Goal: Information Seeking & Learning: Learn about a topic

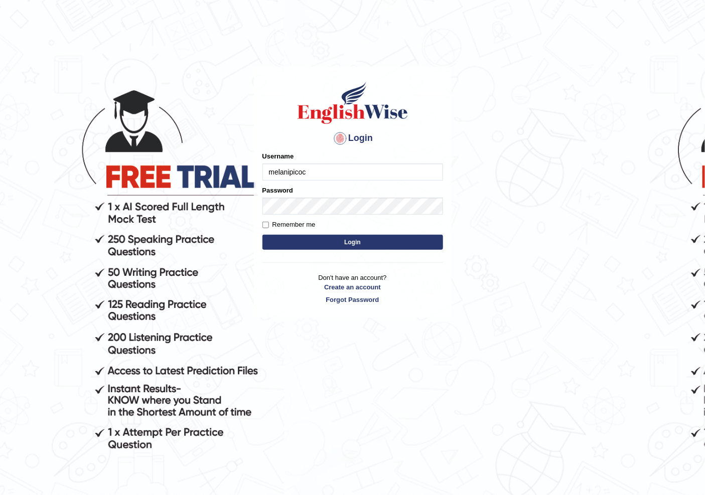
click at [350, 176] on input "melanipicoc" at bounding box center [352, 172] width 181 height 17
type input "m"
type input "NIELE"
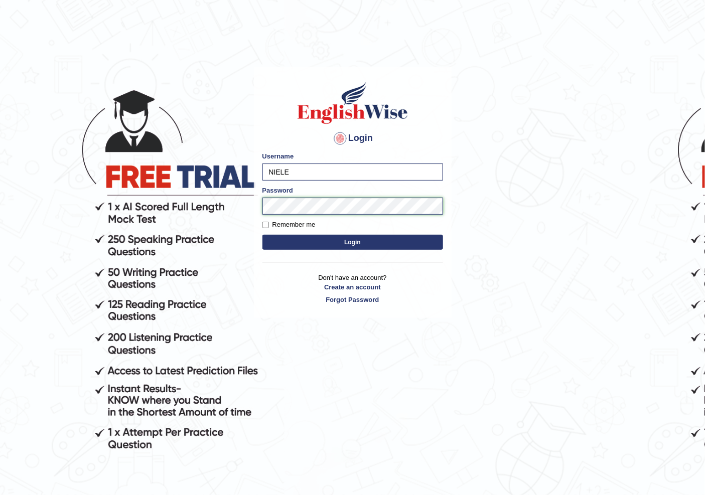
click at [249, 209] on body "Login Please fix the following errors: Username NIELE Password Remember me Logi…" at bounding box center [352, 282] width 705 height 495
click at [262, 235] on button "Login" at bounding box center [352, 242] width 181 height 15
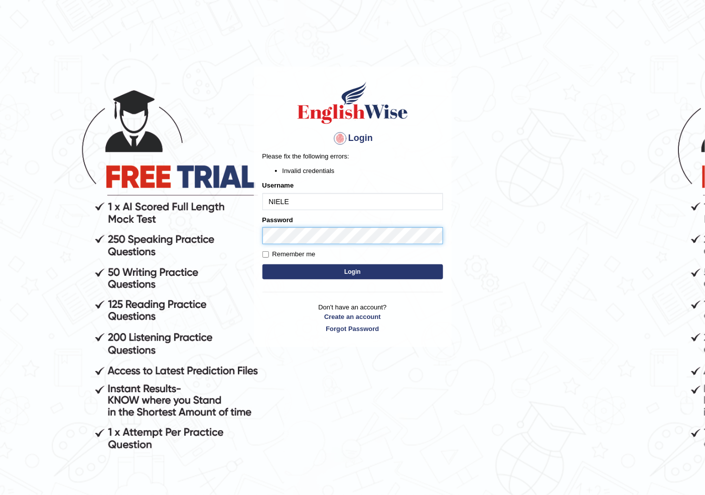
click at [219, 236] on body "Login Please fix the following errors: Invalid credentials Username NIELE Passw…" at bounding box center [352, 282] width 705 height 495
click at [262, 264] on button "Login" at bounding box center [352, 271] width 181 height 15
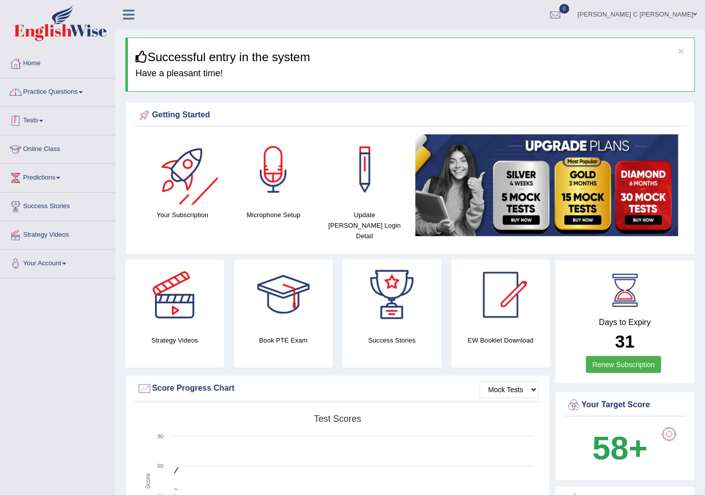
click at [86, 90] on link "Practice Questions" at bounding box center [58, 90] width 114 height 25
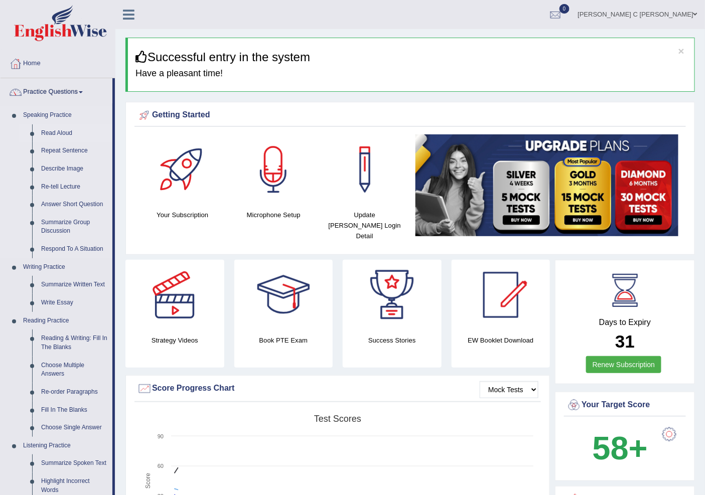
click at [67, 131] on link "Read Aloud" at bounding box center [75, 133] width 76 height 18
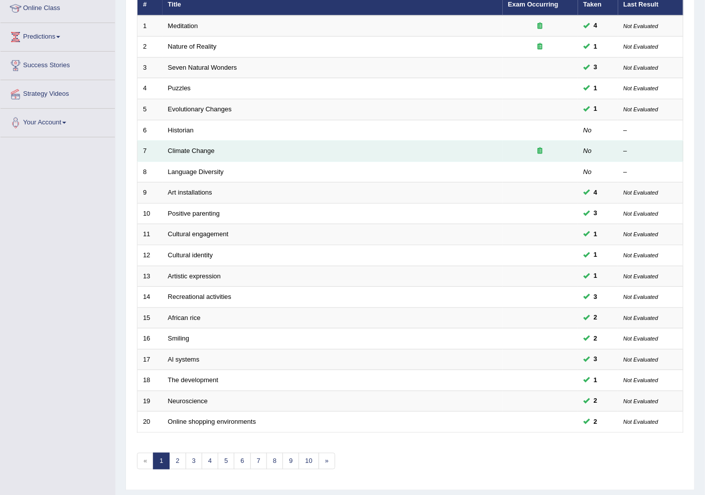
scroll to position [169, 0]
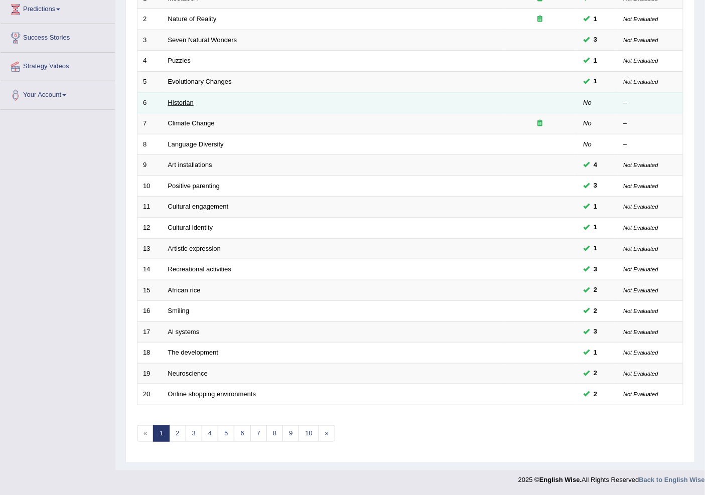
click at [171, 102] on link "Historian" at bounding box center [181, 103] width 26 height 8
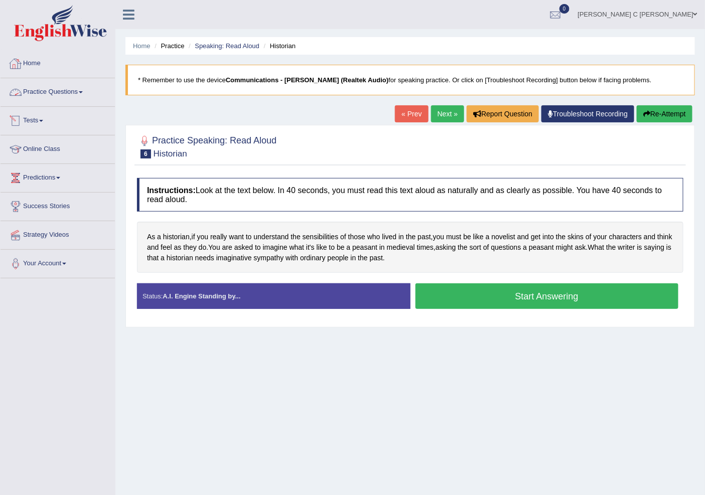
click at [41, 69] on link "Home" at bounding box center [58, 62] width 114 height 25
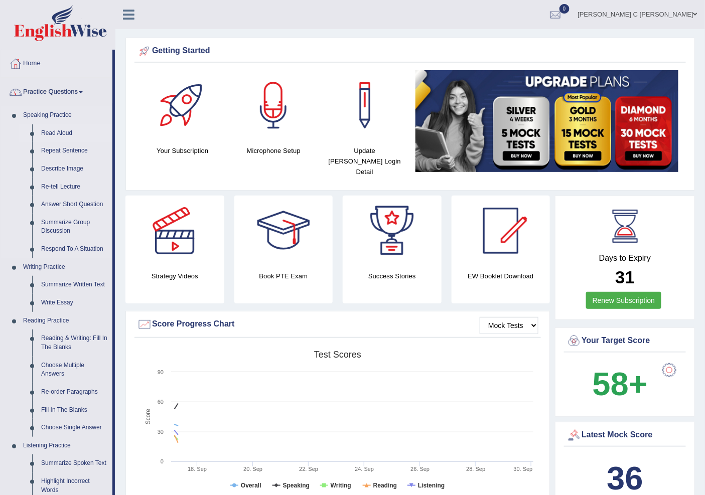
click at [63, 132] on link "Read Aloud" at bounding box center [75, 133] width 76 height 18
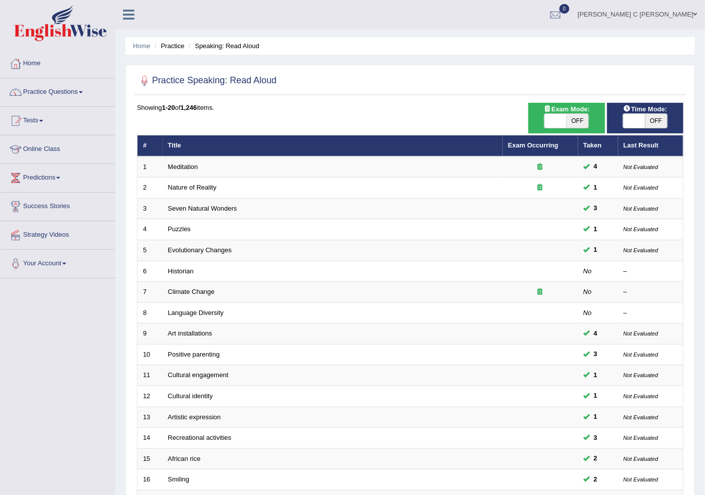
click at [646, 122] on span "OFF" at bounding box center [656, 121] width 22 height 14
checkbox input "true"
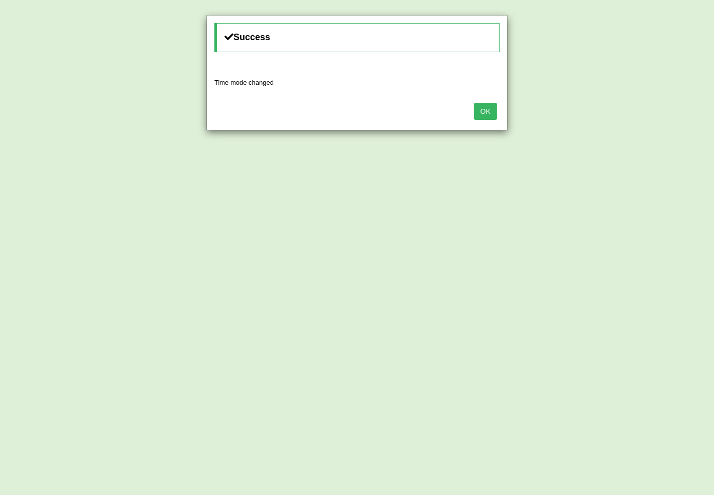
click at [492, 116] on button "OK" at bounding box center [485, 111] width 23 height 17
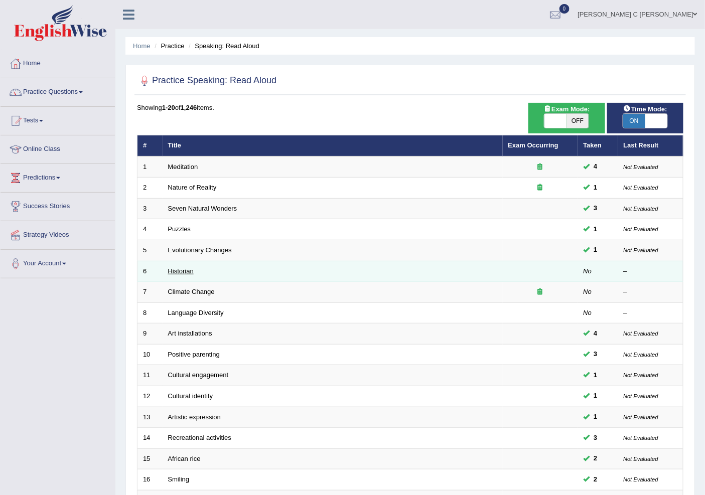
click at [186, 271] on link "Historian" at bounding box center [181, 271] width 26 height 8
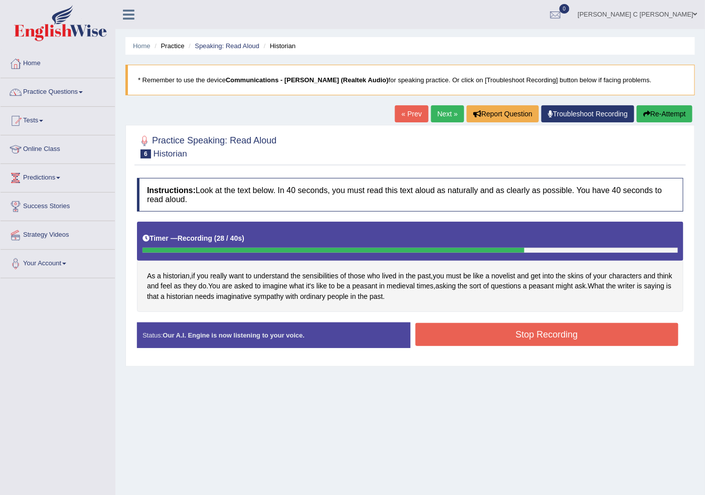
click at [554, 331] on button "Stop Recording" at bounding box center [547, 334] width 263 height 23
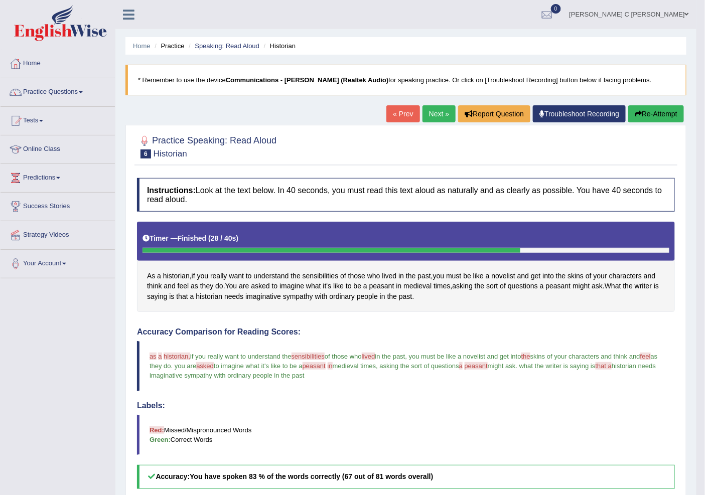
click at [429, 111] on link "Next »" at bounding box center [439, 113] width 33 height 17
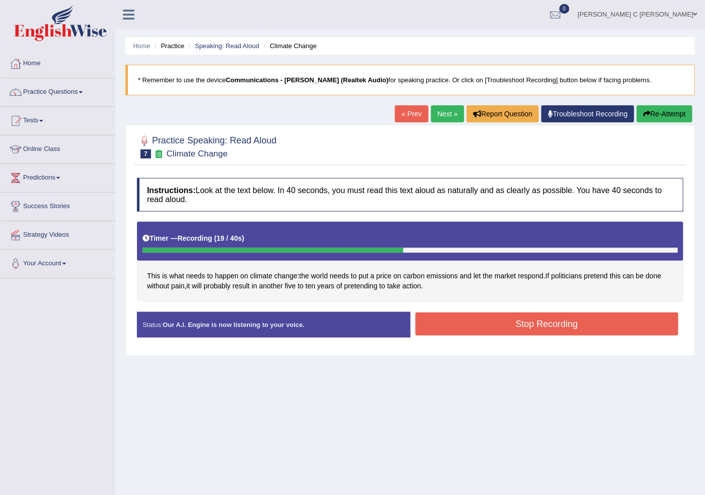
click at [504, 323] on button "Stop Recording" at bounding box center [547, 324] width 263 height 23
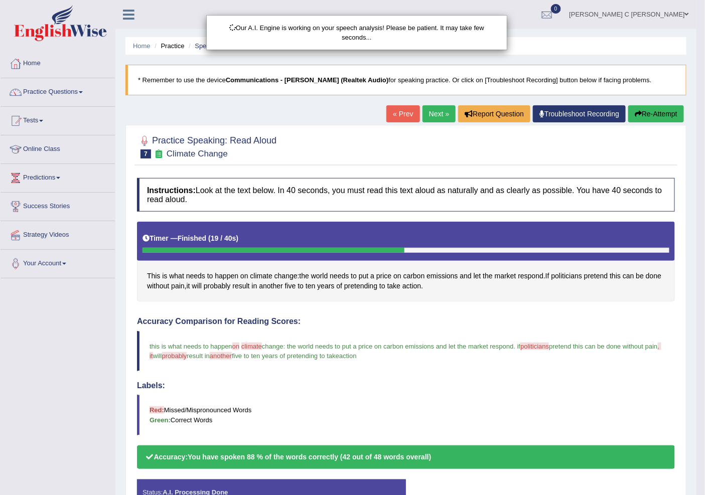
click at [673, 113] on div "Our A.I. Engine is working on your speech analysis! Please be patient. It may t…" at bounding box center [352, 247] width 705 height 495
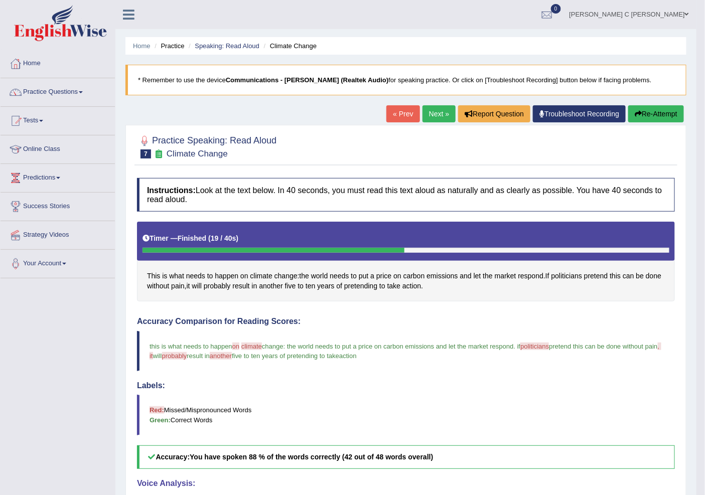
click at [669, 113] on button "Re-Attempt" at bounding box center [656, 113] width 56 height 17
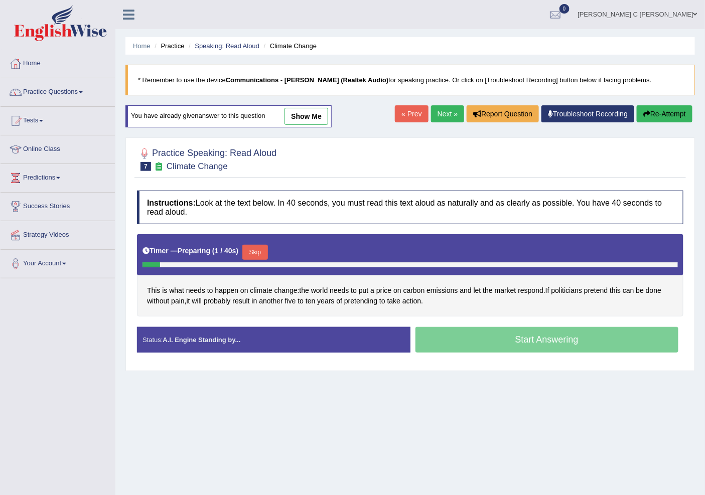
click at [252, 254] on button "Skip" at bounding box center [254, 252] width 25 height 15
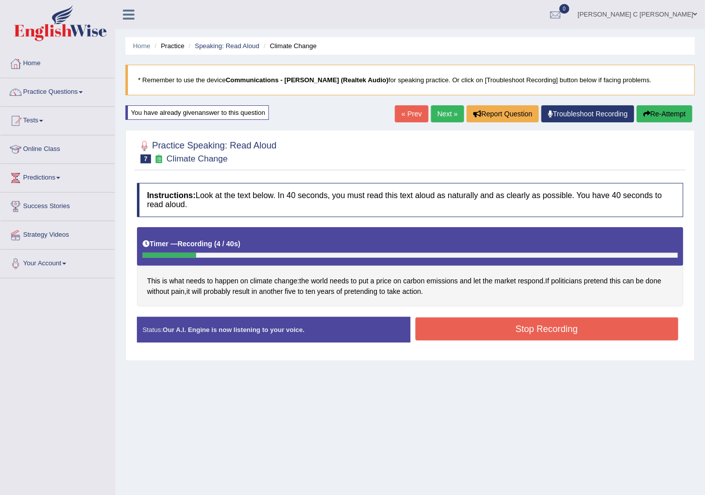
click at [653, 116] on button "Re-Attempt" at bounding box center [665, 113] width 56 height 17
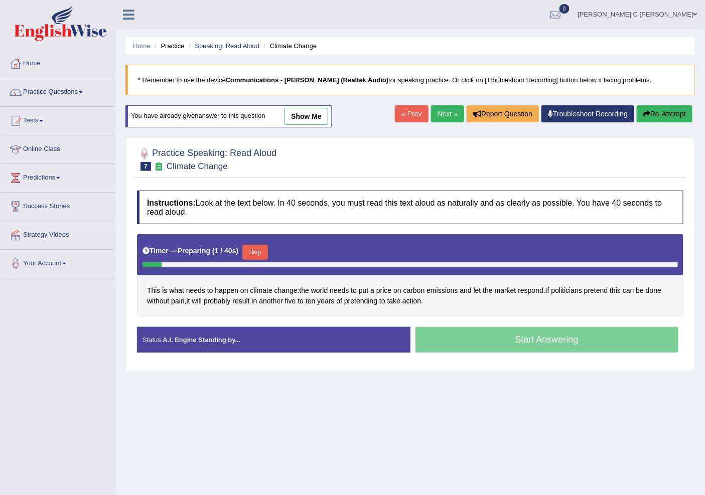
click at [259, 249] on button "Skip" at bounding box center [254, 252] width 25 height 15
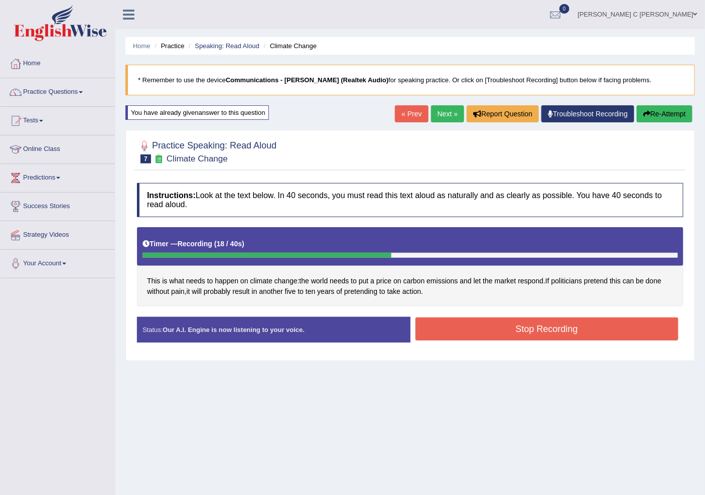
click at [473, 326] on button "Stop Recording" at bounding box center [547, 329] width 263 height 23
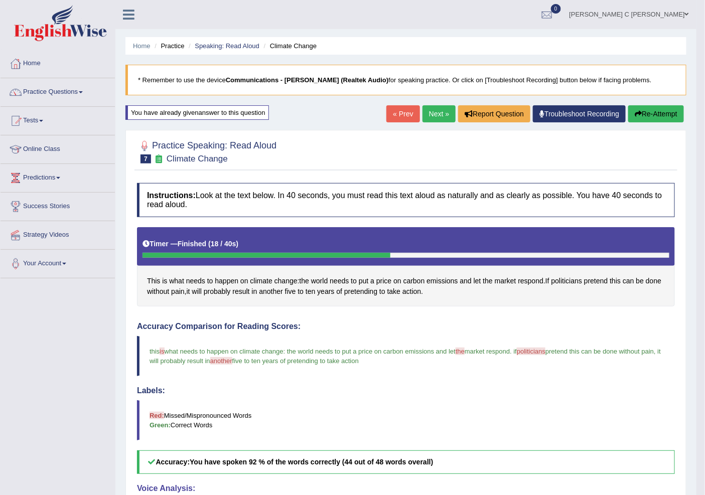
click at [434, 118] on link "Next »" at bounding box center [439, 113] width 33 height 17
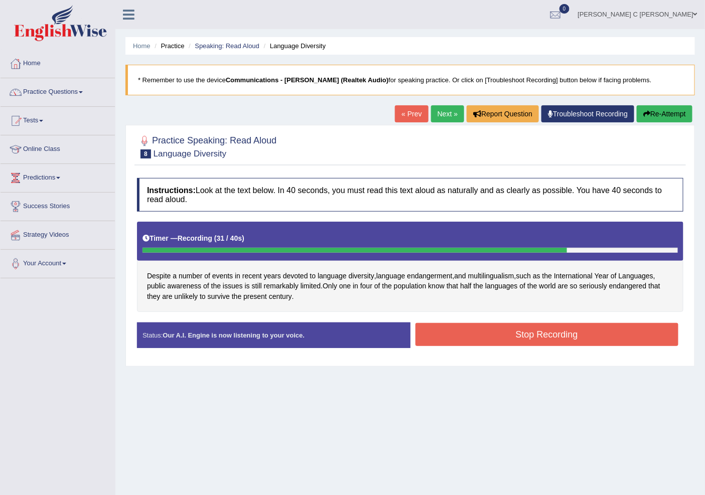
click at [591, 345] on button "Stop Recording" at bounding box center [547, 334] width 263 height 23
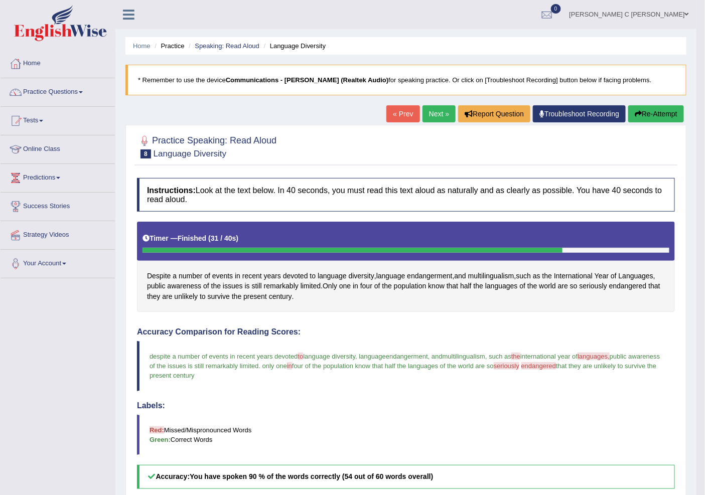
click at [428, 114] on link "Next »" at bounding box center [439, 113] width 33 height 17
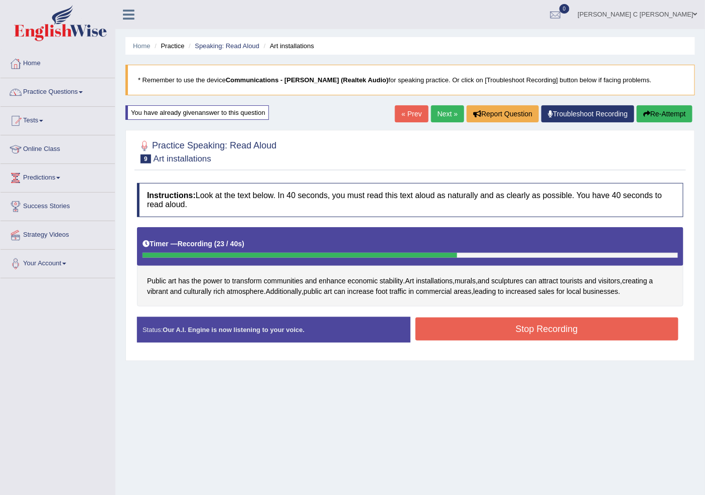
click at [521, 328] on button "Stop Recording" at bounding box center [547, 329] width 263 height 23
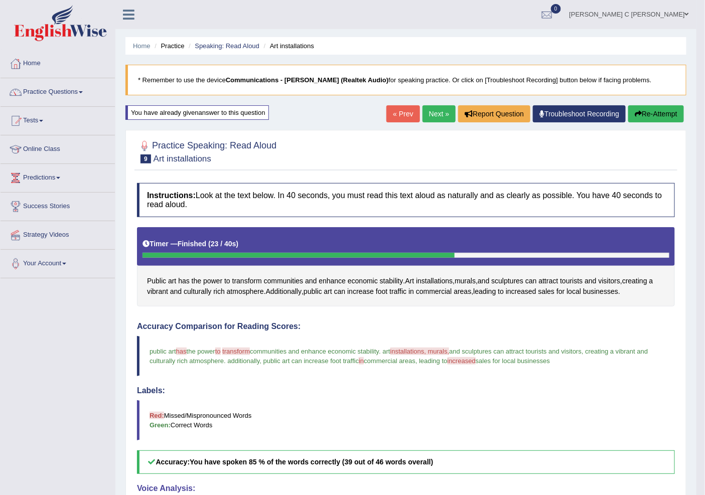
click at [428, 117] on link "Next »" at bounding box center [439, 113] width 33 height 17
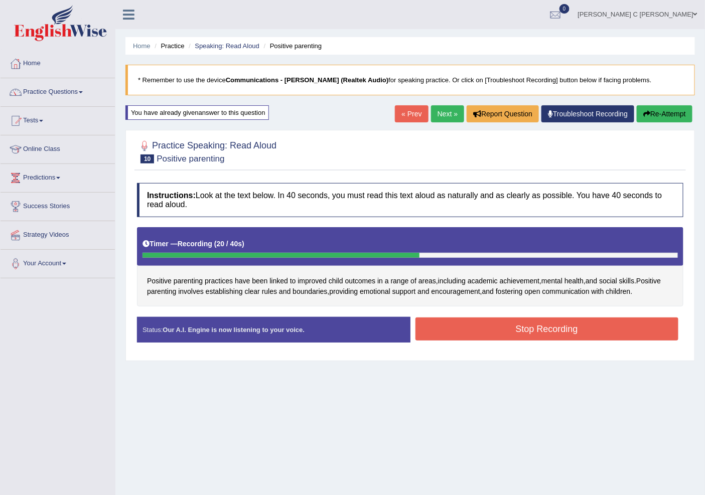
drag, startPoint x: 550, startPoint y: 311, endPoint x: 550, endPoint y: 320, distance: 9.0
click at [550, 312] on div "Instructions: Look at the text below. In 40 seconds, you must read this text al…" at bounding box center [410, 267] width 552 height 178
click at [550, 323] on button "Stop Recording" at bounding box center [547, 329] width 263 height 23
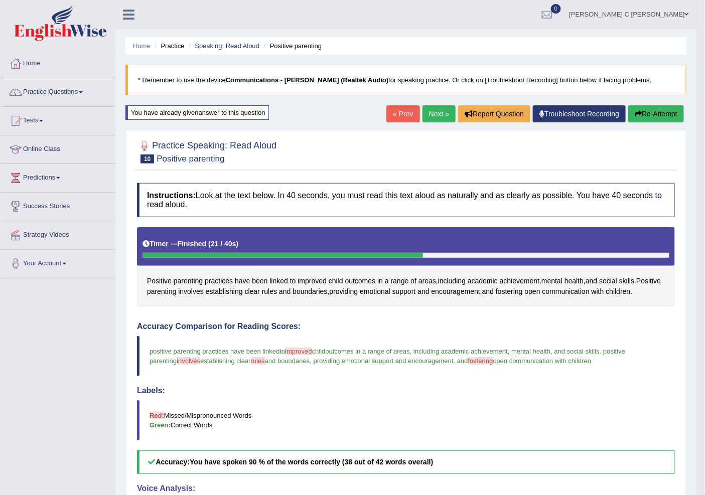
click at [432, 106] on link "Next »" at bounding box center [439, 113] width 33 height 17
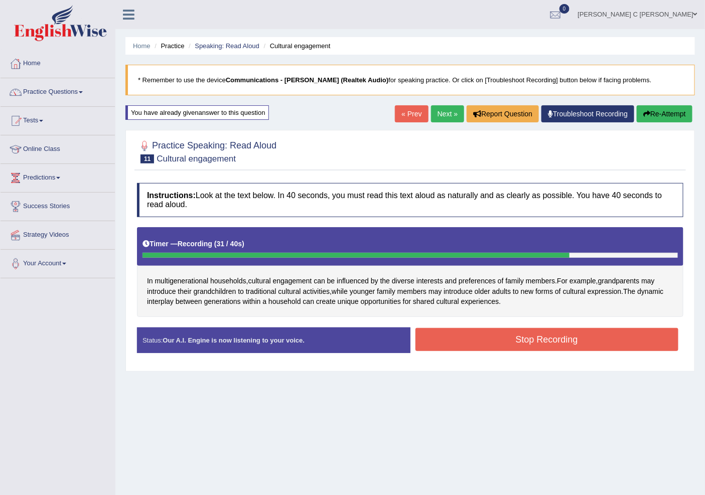
click at [536, 343] on button "Stop Recording" at bounding box center [547, 339] width 263 height 23
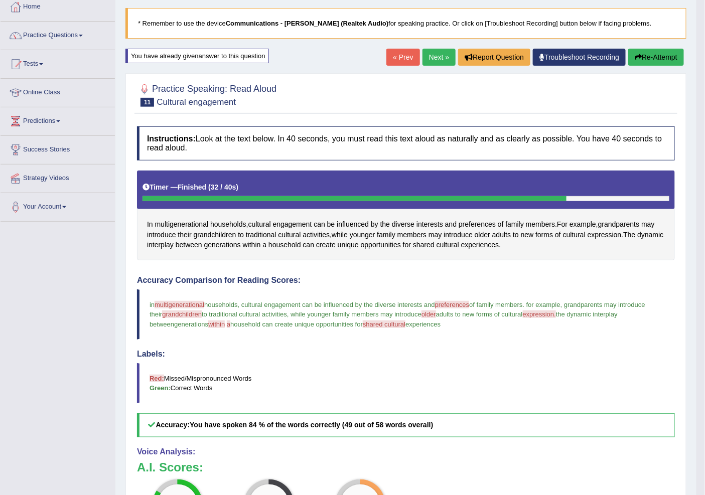
scroll to position [56, 0]
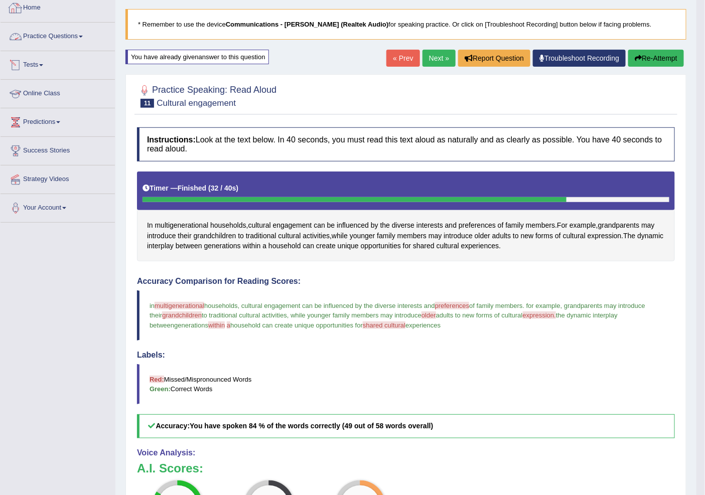
drag, startPoint x: 66, startPoint y: 31, endPoint x: 70, endPoint y: 46, distance: 15.6
click at [66, 31] on link "Practice Questions" at bounding box center [58, 35] width 114 height 25
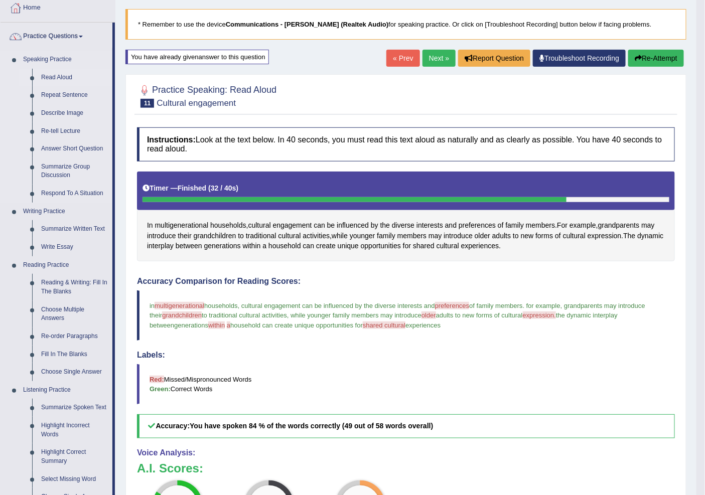
click at [56, 78] on link "Read Aloud" at bounding box center [75, 78] width 76 height 18
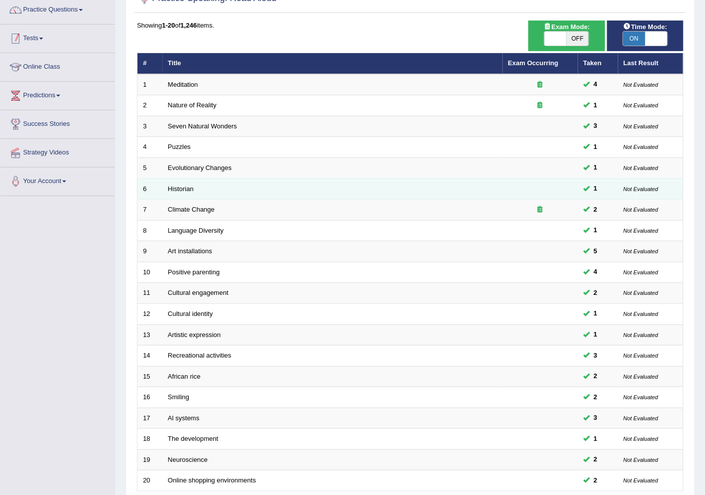
scroll to position [169, 0]
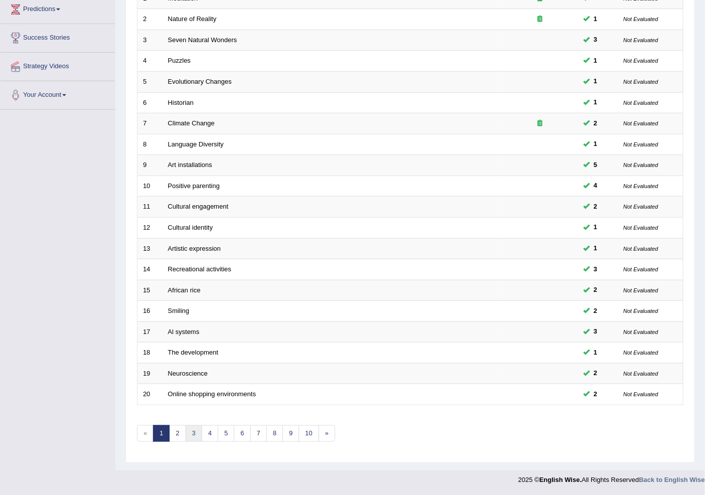
click at [197, 435] on link "3" at bounding box center [194, 434] width 17 height 17
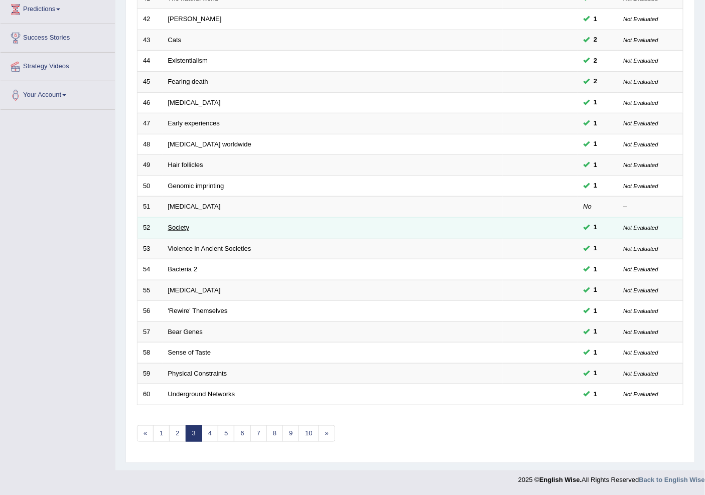
click at [184, 224] on link "Society" at bounding box center [179, 228] width 22 height 8
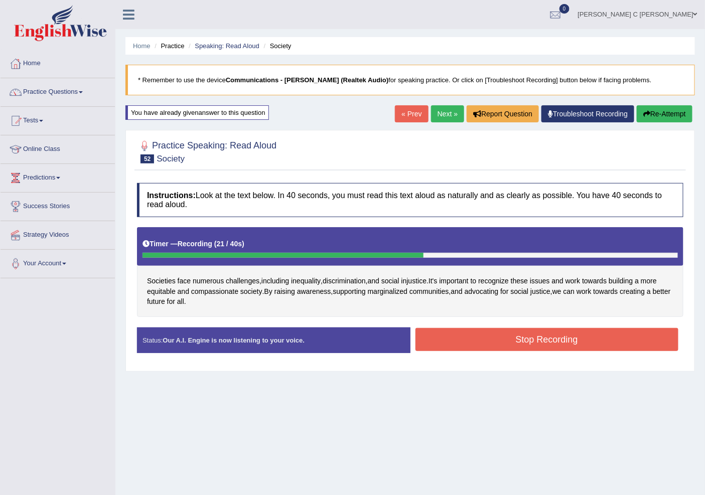
click at [455, 328] on button "Stop Recording" at bounding box center [547, 339] width 263 height 23
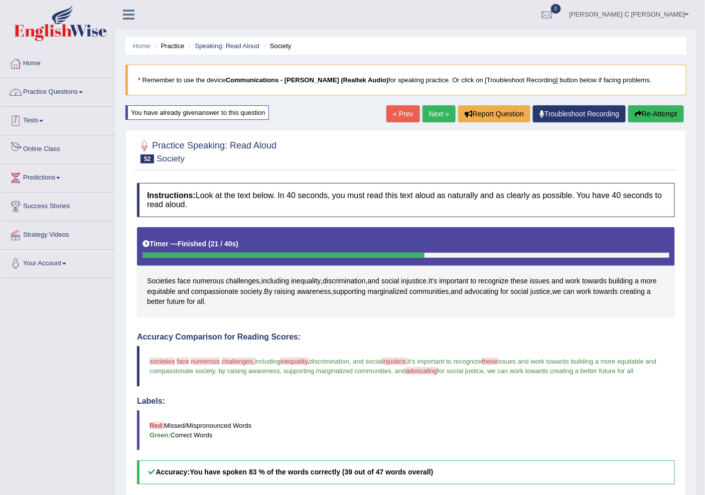
click at [59, 83] on link "Practice Questions" at bounding box center [58, 90] width 114 height 25
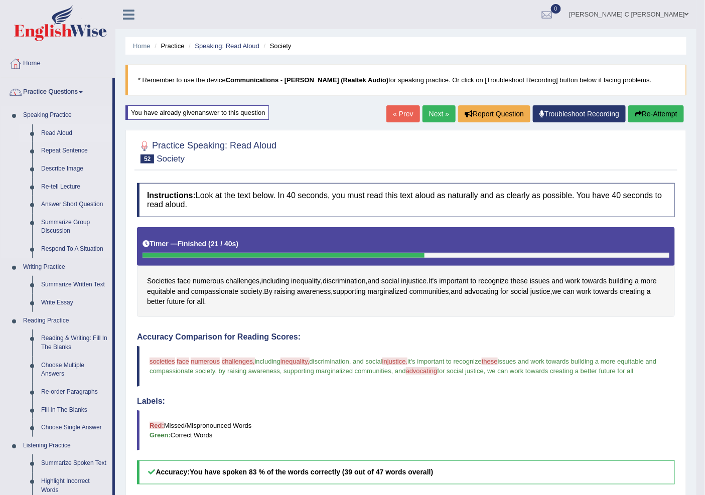
click at [62, 129] on link "Read Aloud" at bounding box center [75, 133] width 76 height 18
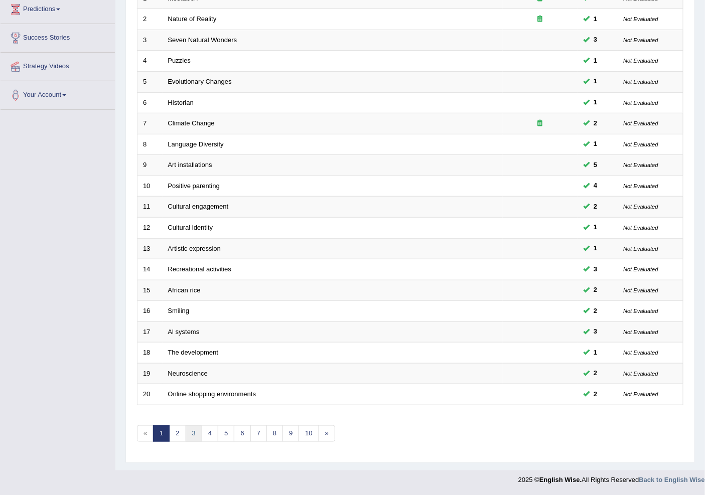
click at [187, 429] on link "3" at bounding box center [194, 434] width 17 height 17
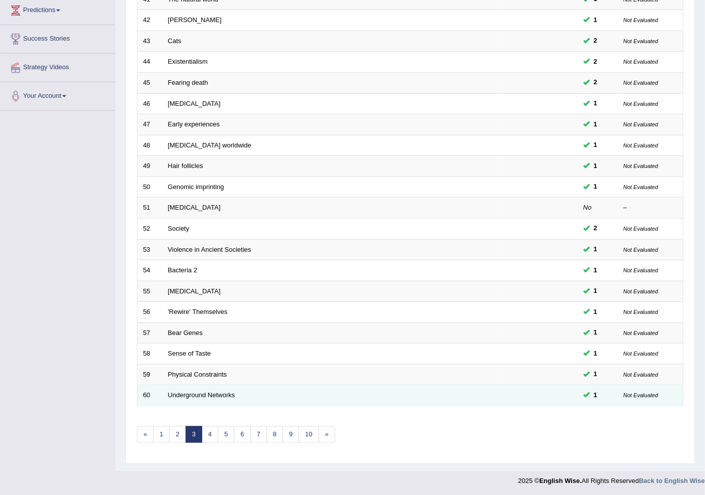
scroll to position [169, 0]
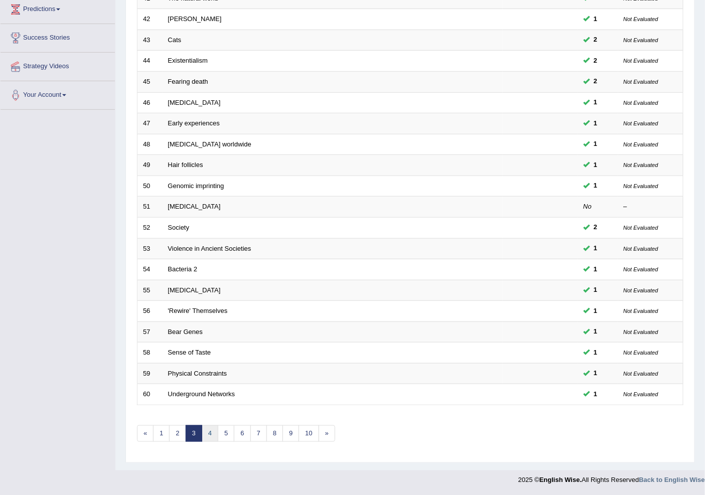
click at [208, 431] on link "4" at bounding box center [210, 434] width 17 height 17
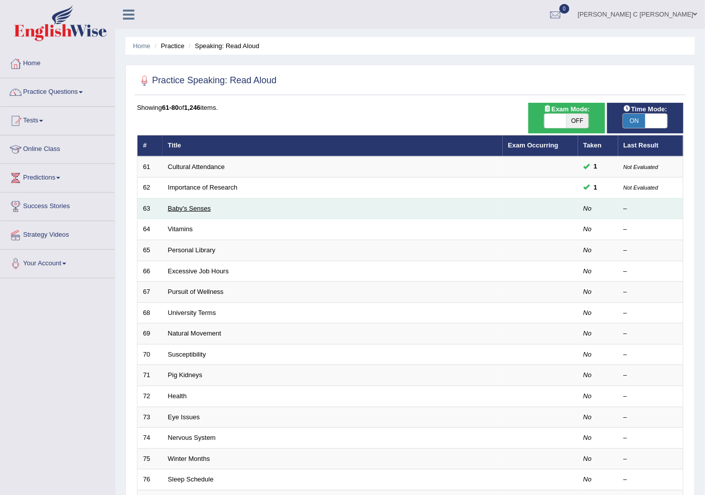
click at [201, 208] on link "Baby's Senses" at bounding box center [189, 209] width 43 height 8
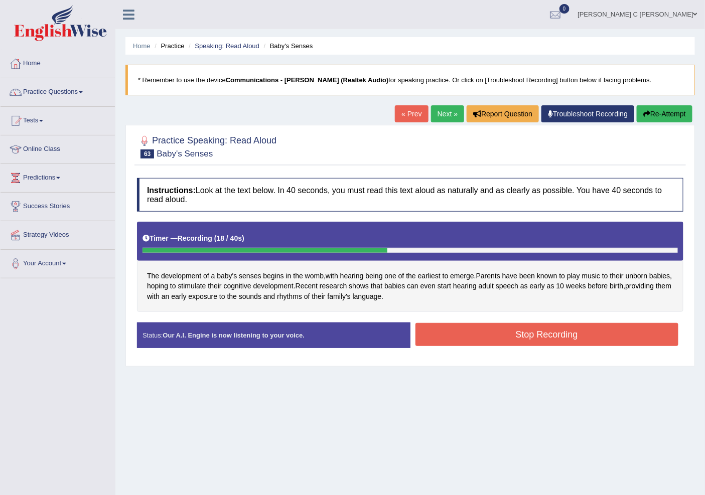
click at [653, 120] on button "Re-Attempt" at bounding box center [665, 113] width 56 height 17
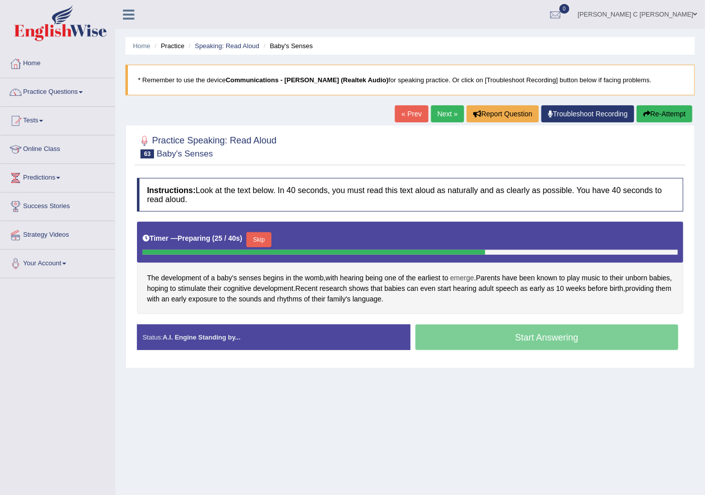
click at [461, 281] on span "emerge" at bounding box center [462, 278] width 24 height 11
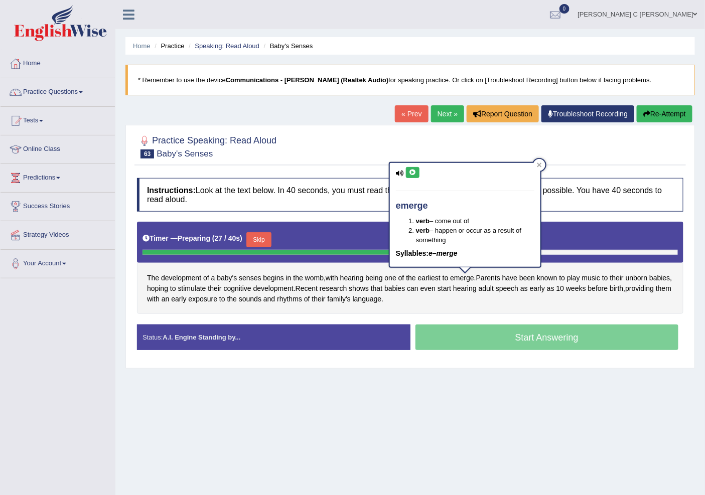
click at [415, 174] on icon at bounding box center [413, 173] width 8 height 6
click at [537, 165] on icon at bounding box center [539, 165] width 5 height 5
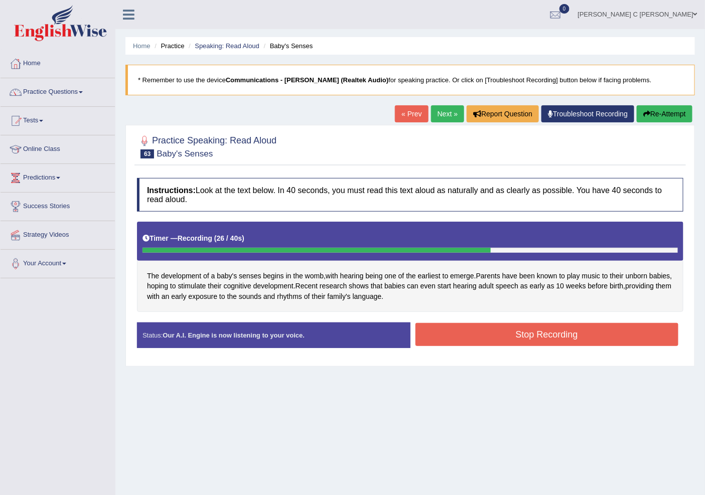
click at [503, 343] on button "Stop Recording" at bounding box center [547, 334] width 263 height 23
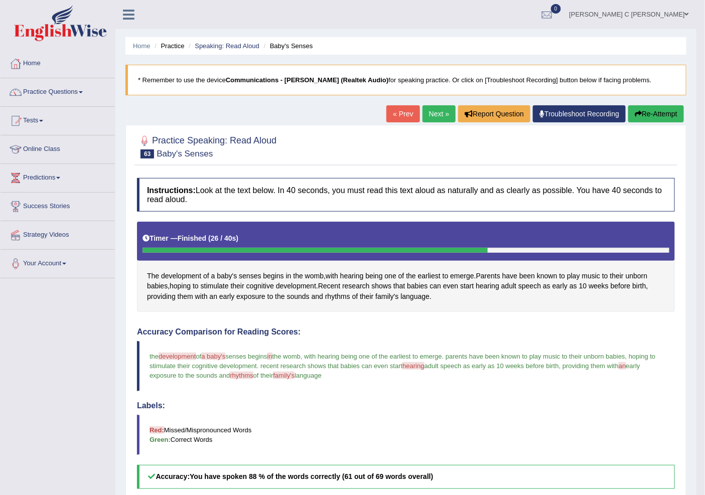
click at [431, 114] on link "Next »" at bounding box center [439, 113] width 33 height 17
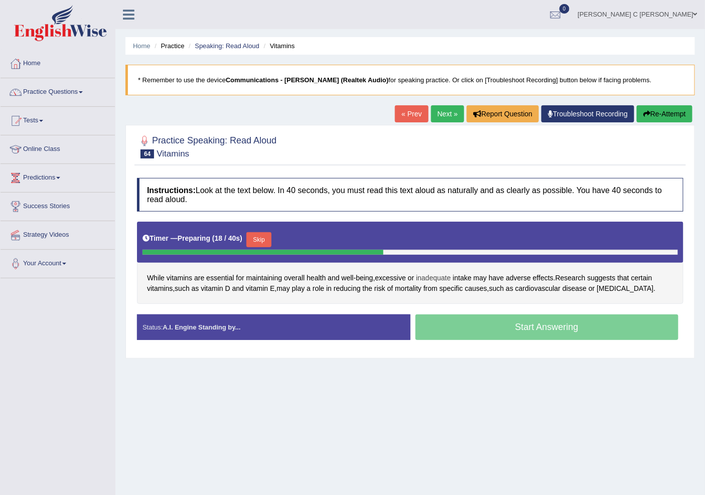
click at [444, 281] on span "inadequate" at bounding box center [433, 278] width 35 height 11
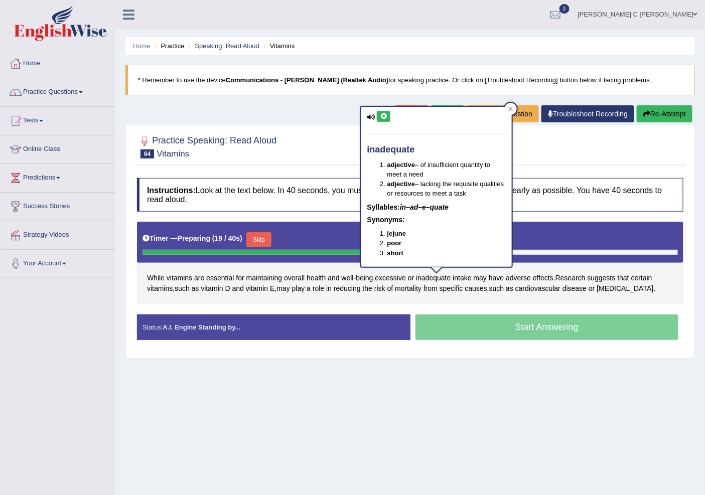
click at [385, 116] on icon at bounding box center [384, 116] width 8 height 6
click at [510, 105] on div at bounding box center [511, 109] width 12 height 12
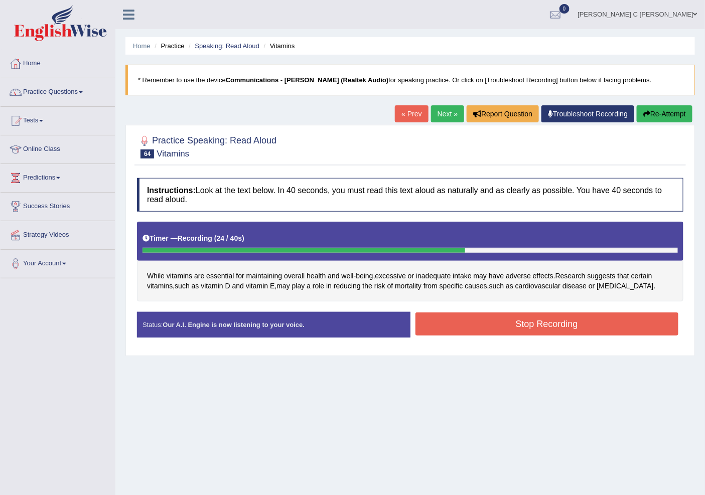
click at [568, 320] on button "Stop Recording" at bounding box center [547, 324] width 263 height 23
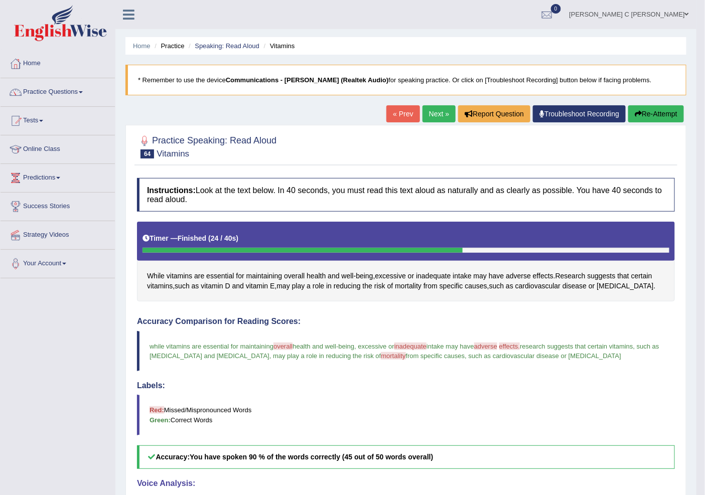
click at [633, 109] on button "Re-Attempt" at bounding box center [656, 113] width 56 height 17
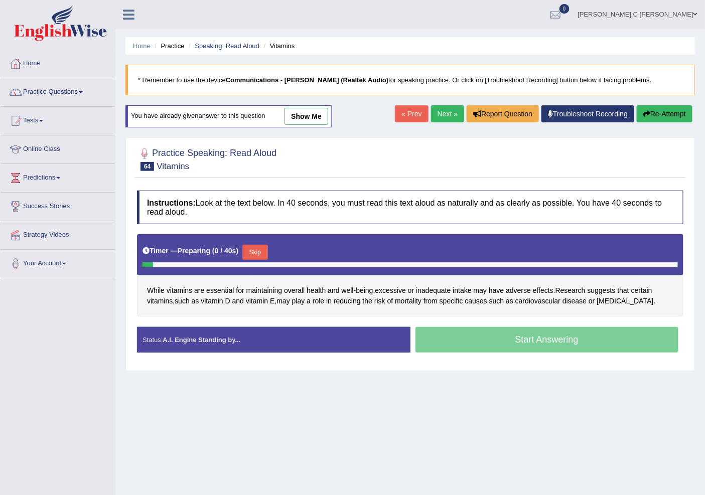
click at [264, 250] on button "Skip" at bounding box center [254, 252] width 25 height 15
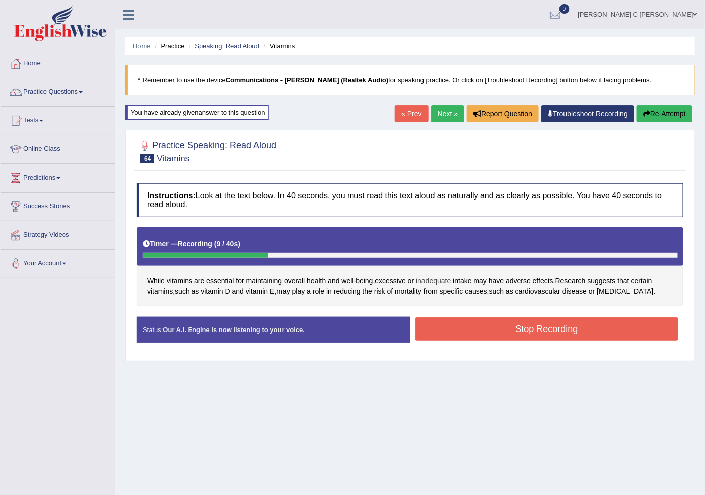
click at [436, 283] on span "inadequate" at bounding box center [433, 281] width 35 height 11
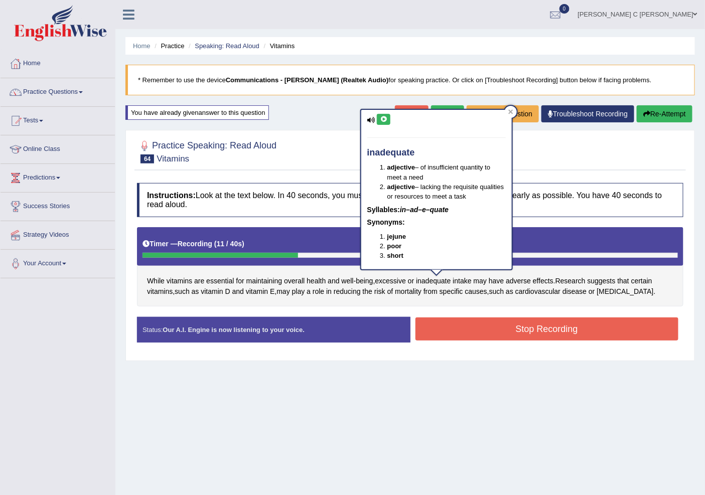
click at [386, 117] on icon at bounding box center [384, 119] width 8 height 6
click at [508, 108] on div at bounding box center [511, 112] width 12 height 12
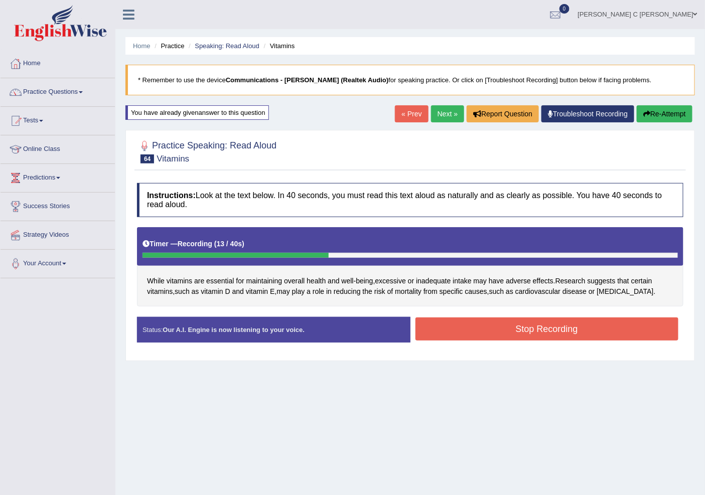
click at [674, 111] on button "Re-Attempt" at bounding box center [665, 113] width 56 height 17
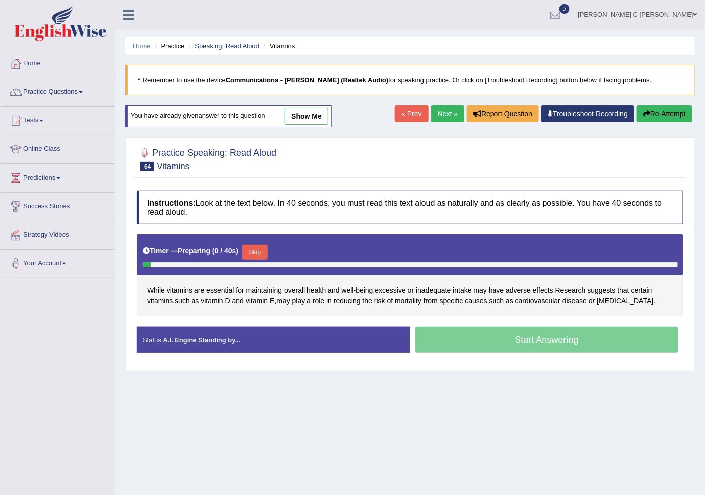
click at [260, 254] on button "Skip" at bounding box center [254, 252] width 25 height 15
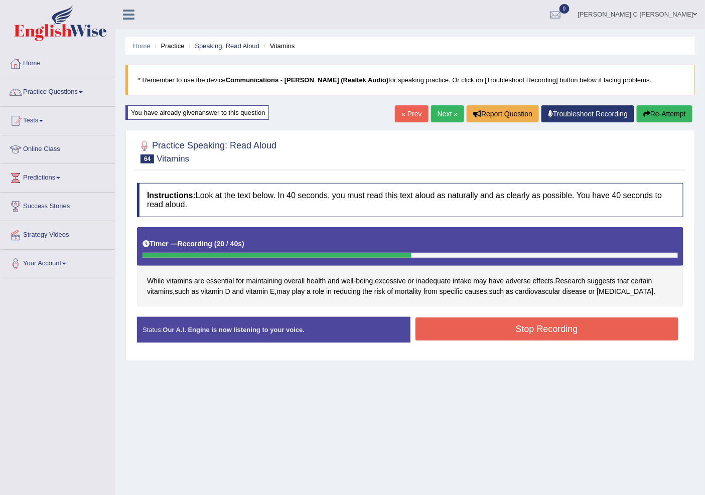
click at [424, 332] on button "Stop Recording" at bounding box center [547, 329] width 263 height 23
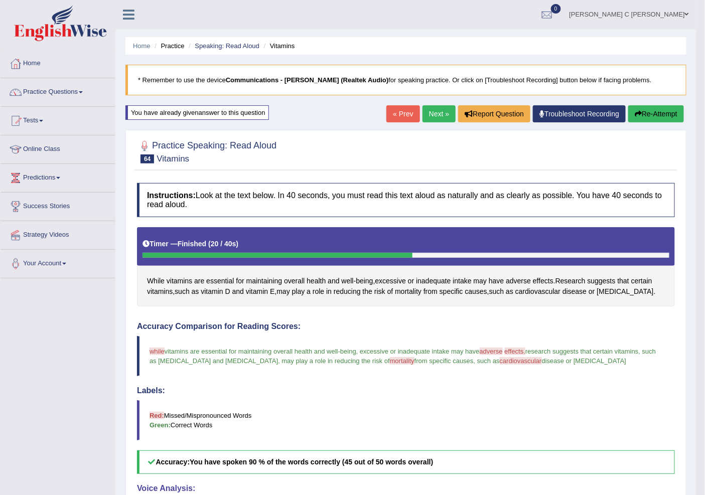
click at [439, 101] on div "Home Practice Speaking: Read Aloud Vitamins * Remember to use the device Commun…" at bounding box center [405, 337] width 581 height 674
click at [428, 116] on link "Next »" at bounding box center [439, 113] width 33 height 17
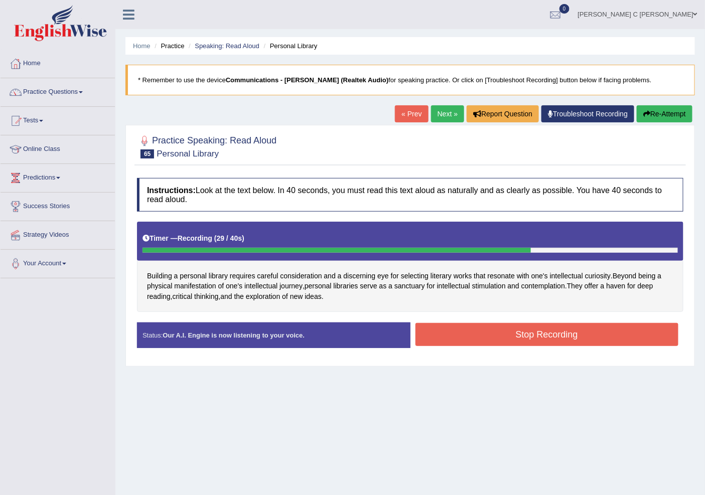
click at [463, 331] on button "Stop Recording" at bounding box center [547, 334] width 263 height 23
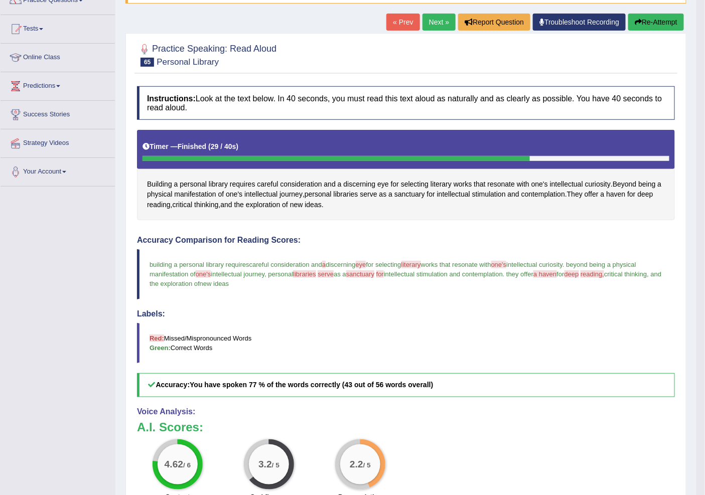
scroll to position [111, 0]
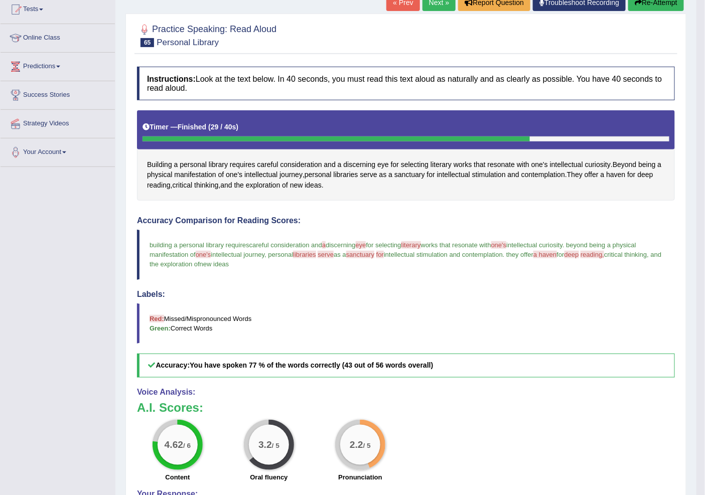
click at [643, 1] on button "Re-Attempt" at bounding box center [656, 2] width 56 height 17
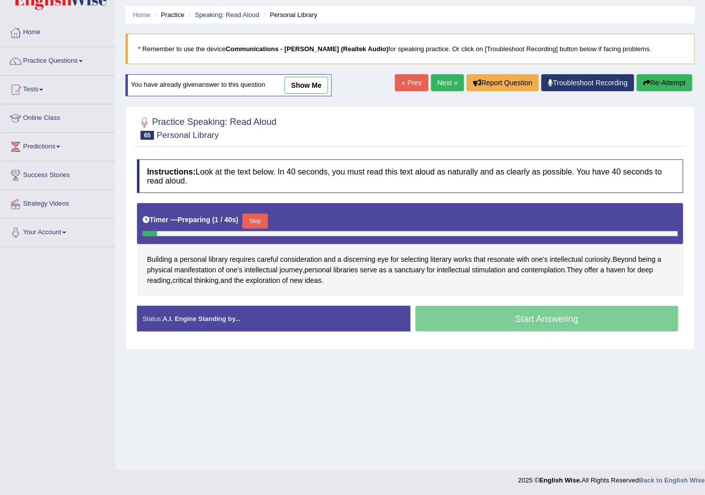
click at [266, 223] on button "Skip" at bounding box center [254, 221] width 25 height 15
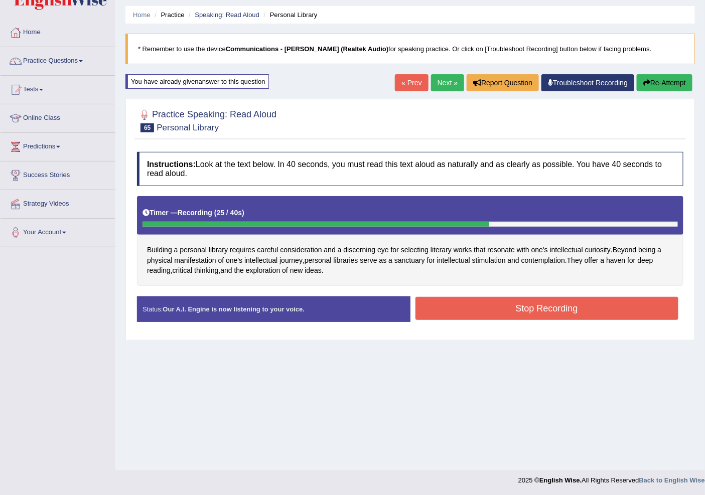
click at [488, 307] on button "Stop Recording" at bounding box center [547, 308] width 263 height 23
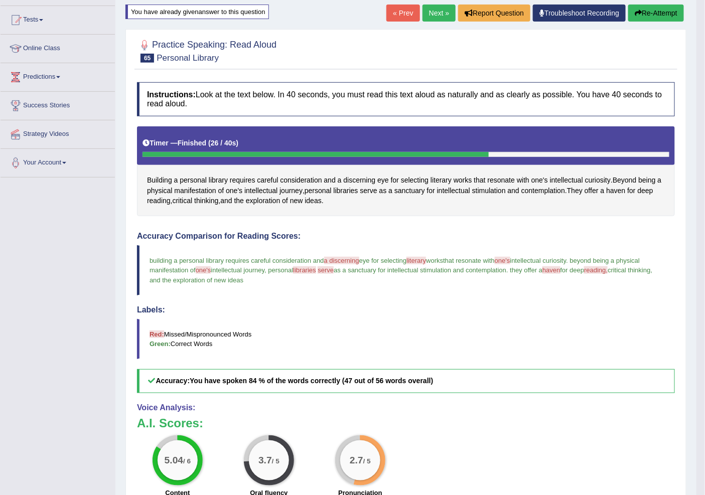
scroll to position [31, 0]
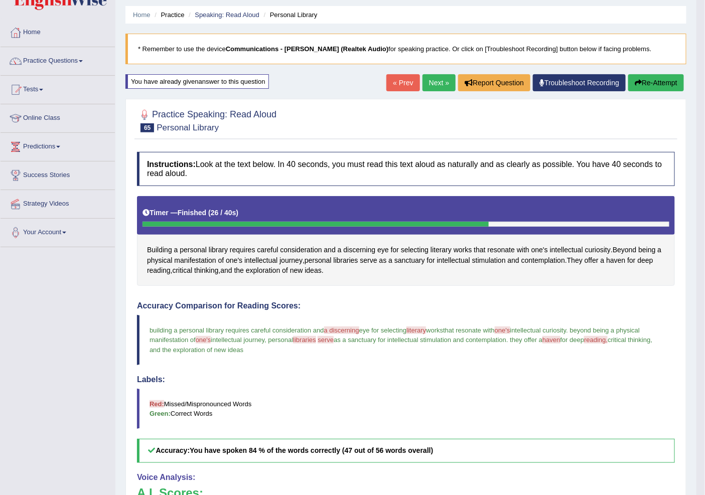
click at [434, 84] on link "Next »" at bounding box center [439, 82] width 33 height 17
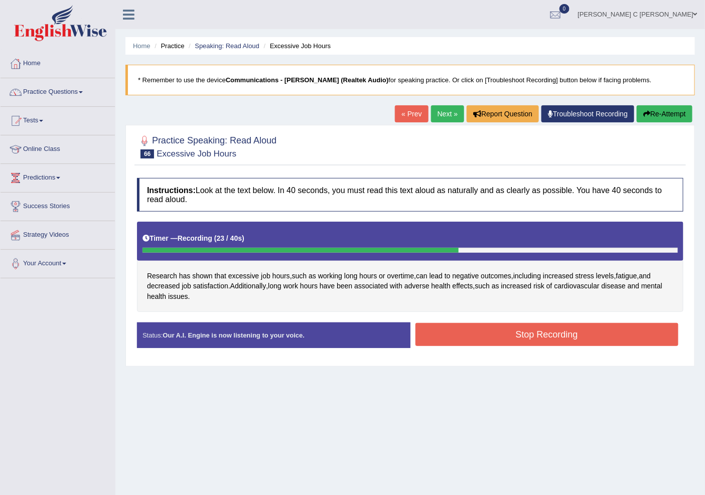
click at [506, 339] on button "Stop Recording" at bounding box center [547, 334] width 263 height 23
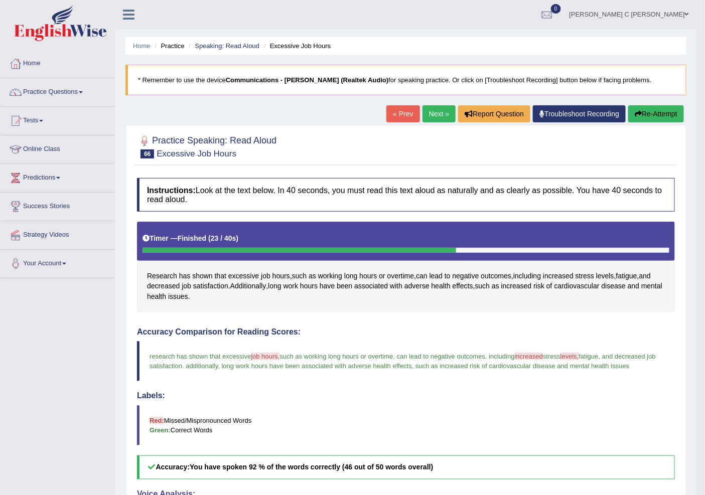
click at [435, 114] on link "Next »" at bounding box center [439, 113] width 33 height 17
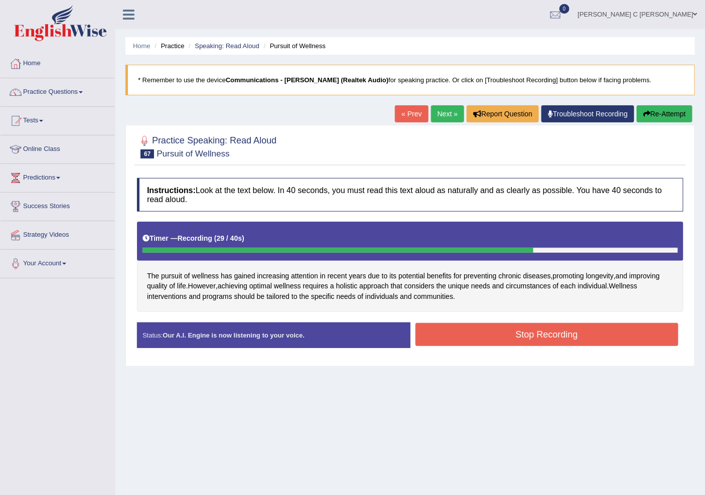
click at [501, 335] on button "Stop Recording" at bounding box center [547, 334] width 263 height 23
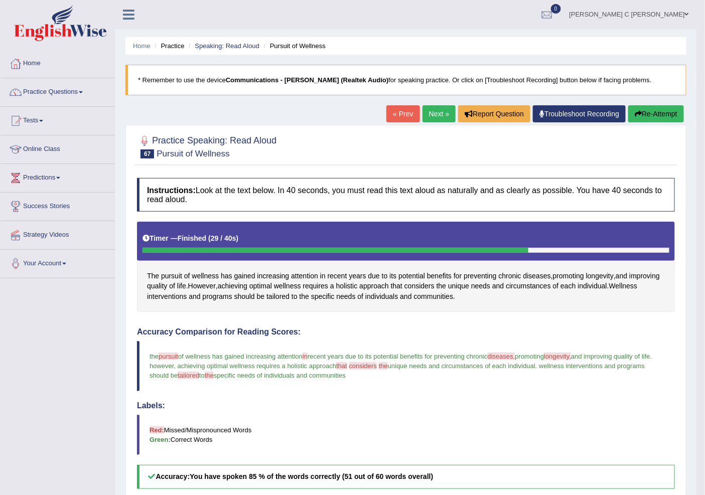
click at [423, 118] on link "Next »" at bounding box center [439, 113] width 33 height 17
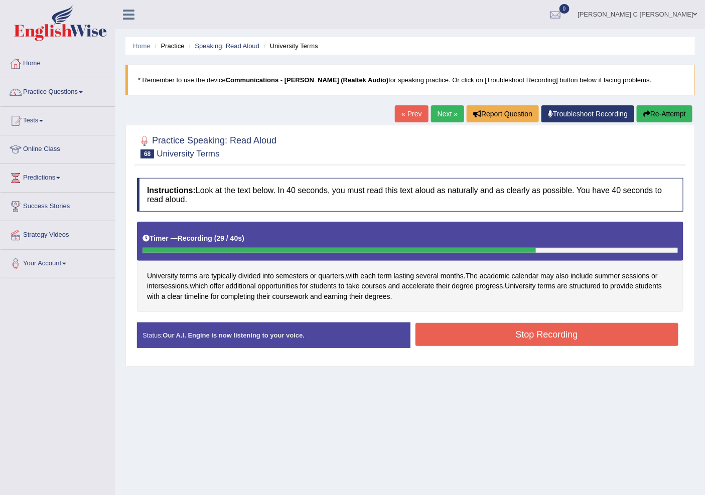
click at [468, 337] on button "Stop Recording" at bounding box center [547, 334] width 263 height 23
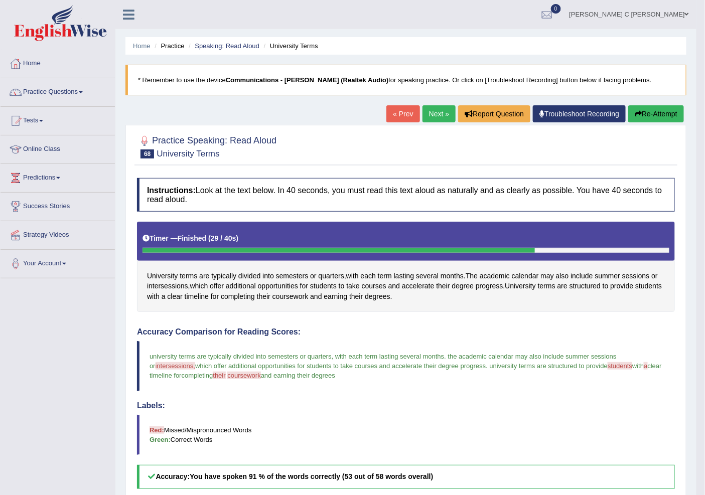
click at [439, 116] on link "Next »" at bounding box center [439, 113] width 33 height 17
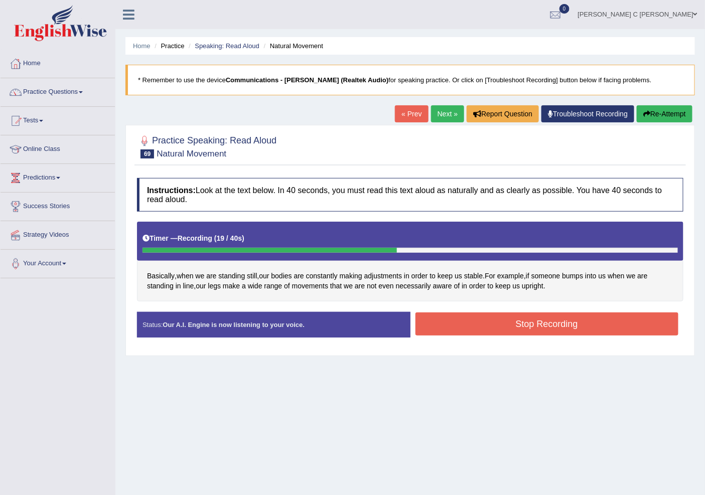
click at [452, 334] on button "Stop Recording" at bounding box center [547, 324] width 263 height 23
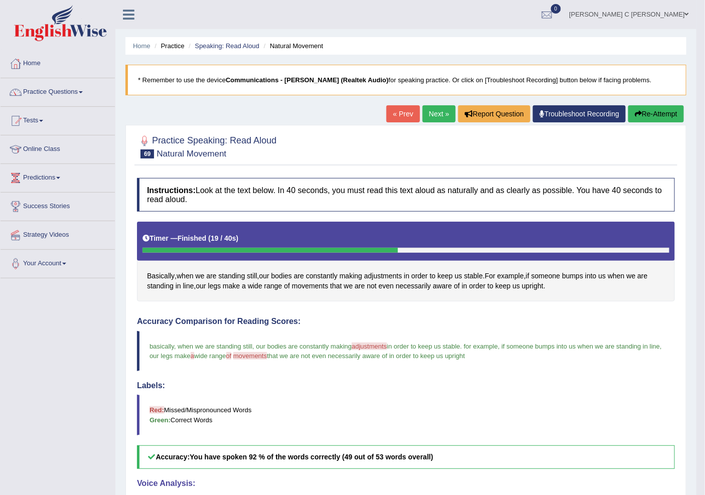
click at [438, 106] on link "Next »" at bounding box center [439, 113] width 33 height 17
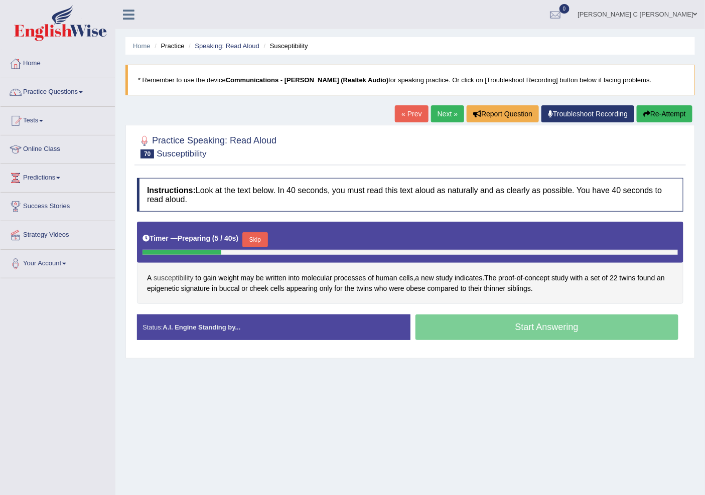
click at [176, 280] on span "susceptibility" at bounding box center [174, 278] width 40 height 11
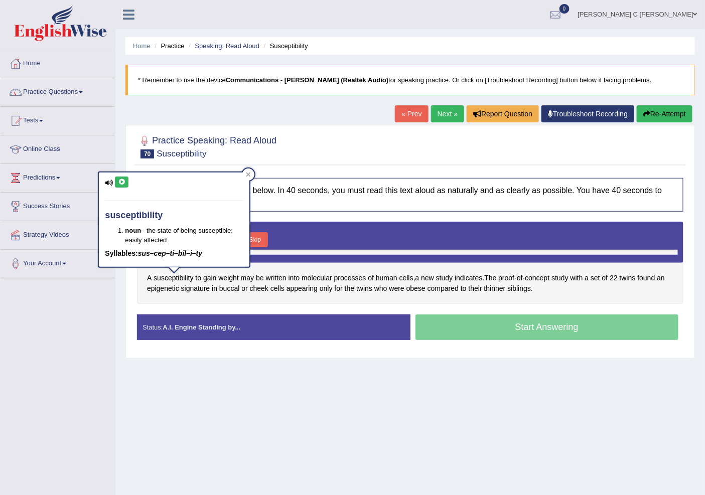
click at [120, 183] on icon at bounding box center [122, 182] width 8 height 6
click at [300, 127] on div "Practice Speaking: Read Aloud 70 Susceptibility Instructions: Look at the text …" at bounding box center [410, 241] width 570 height 233
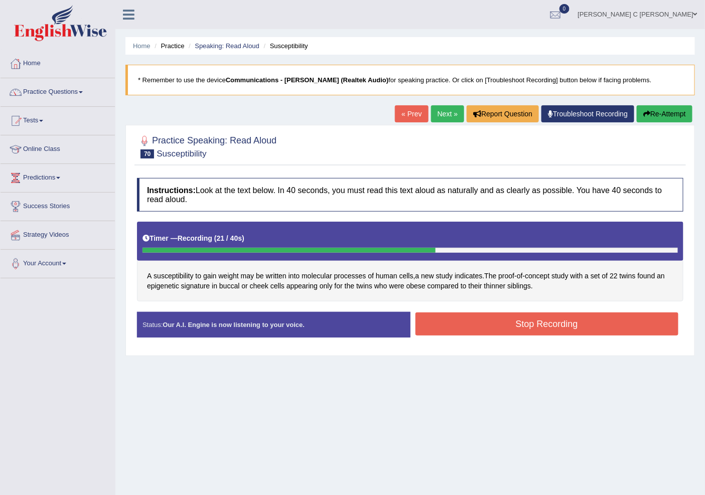
click at [532, 328] on button "Stop Recording" at bounding box center [547, 324] width 263 height 23
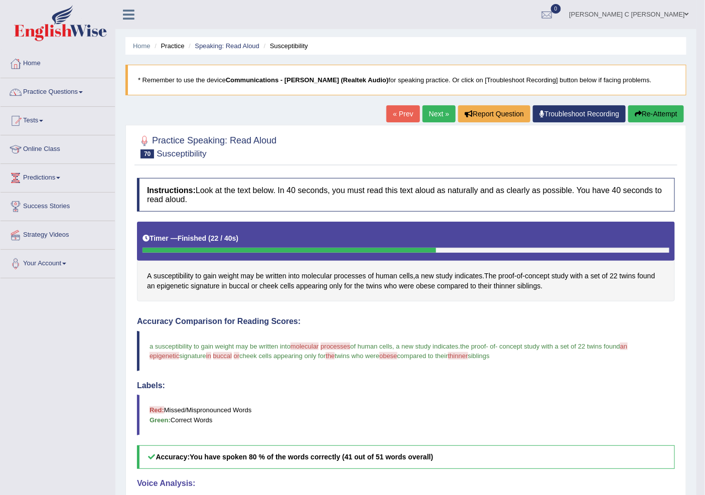
click at [427, 115] on link "Next »" at bounding box center [439, 113] width 33 height 17
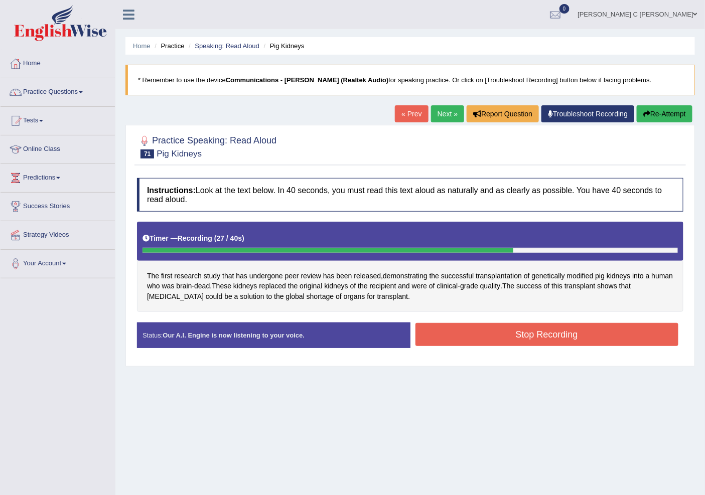
drag, startPoint x: 445, startPoint y: 320, endPoint x: 447, endPoint y: 329, distance: 9.4
click at [445, 320] on div "Instructions: Look at the text below. In 40 seconds, you must read this text al…" at bounding box center [410, 267] width 552 height 188
click at [448, 331] on button "Stop Recording" at bounding box center [547, 334] width 263 height 23
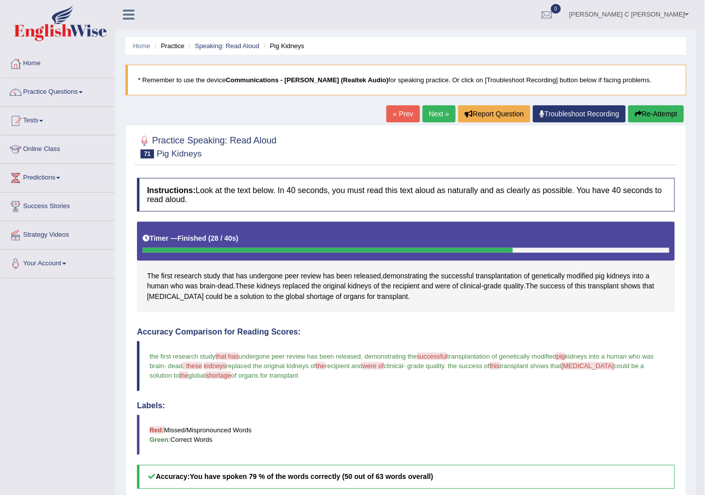
click at [430, 113] on link "Next »" at bounding box center [439, 113] width 33 height 17
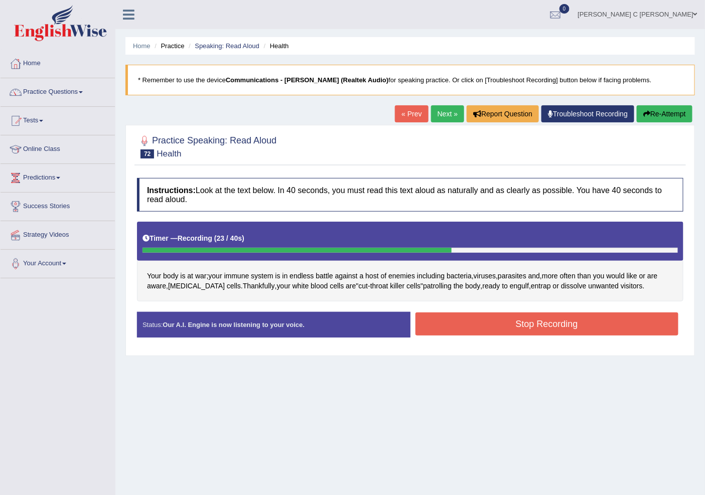
click at [464, 324] on button "Stop Recording" at bounding box center [547, 324] width 263 height 23
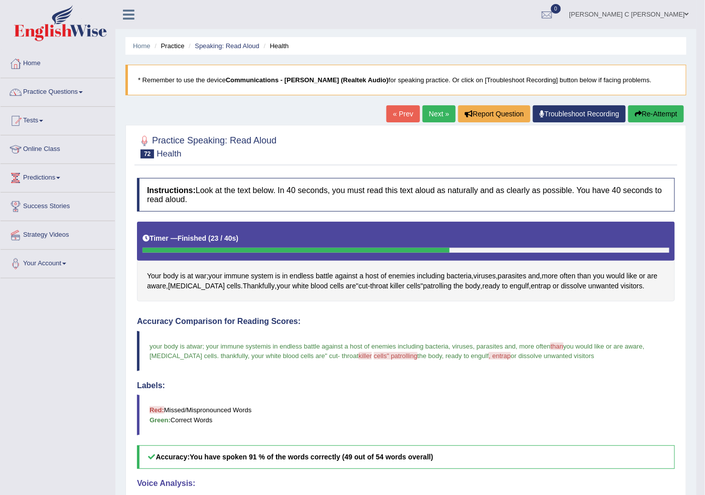
click at [431, 108] on link "Next »" at bounding box center [439, 113] width 33 height 17
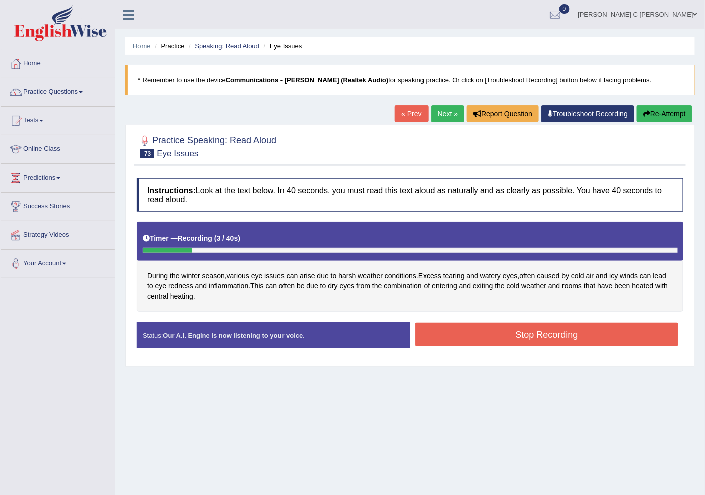
click at [659, 106] on button "Re-Attempt" at bounding box center [665, 113] width 56 height 17
click at [660, 118] on button "Re-Attempt" at bounding box center [665, 113] width 56 height 17
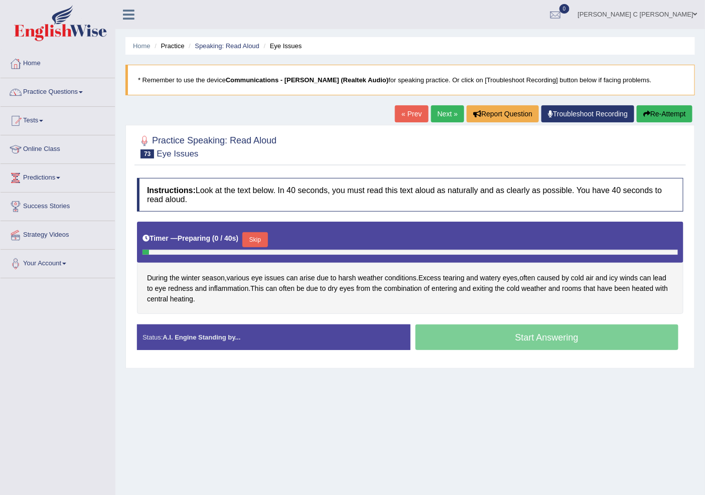
click at [254, 243] on button "Skip" at bounding box center [254, 239] width 25 height 15
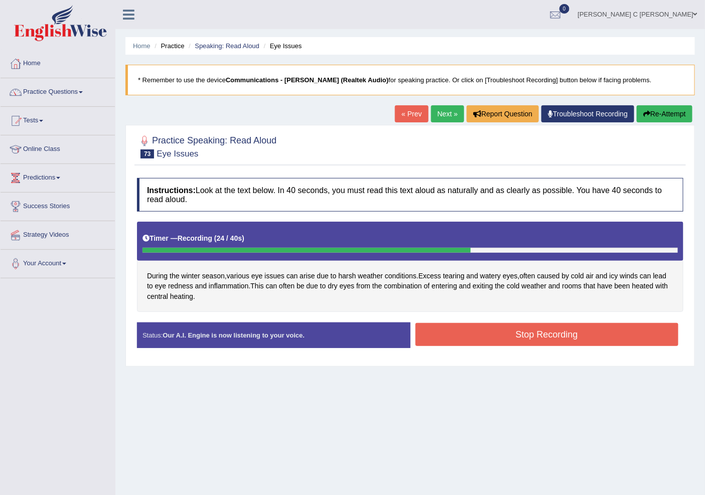
click at [479, 337] on button "Stop Recording" at bounding box center [547, 334] width 263 height 23
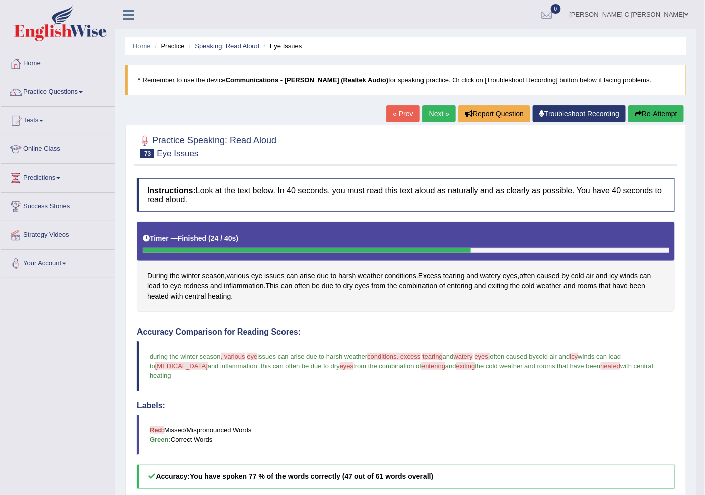
click at [433, 107] on link "Next »" at bounding box center [439, 113] width 33 height 17
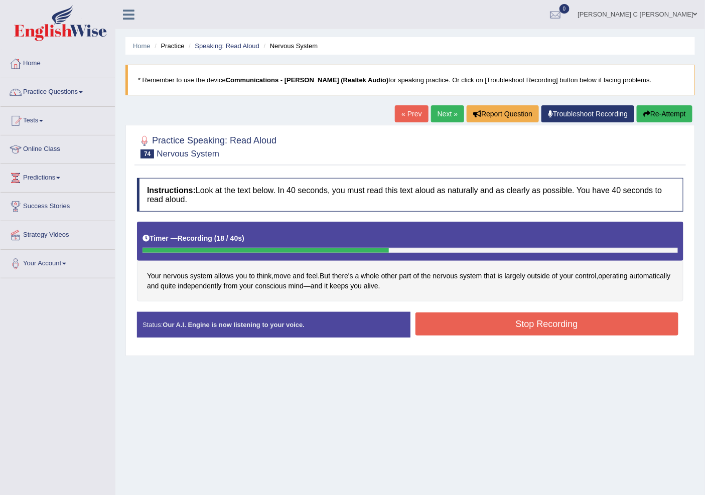
click at [660, 116] on button "Re-Attempt" at bounding box center [665, 113] width 56 height 17
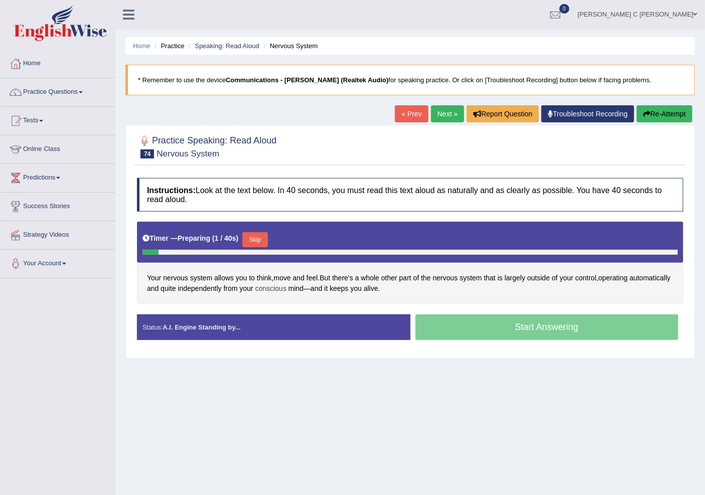
click at [287, 290] on span "conscious" at bounding box center [270, 289] width 31 height 11
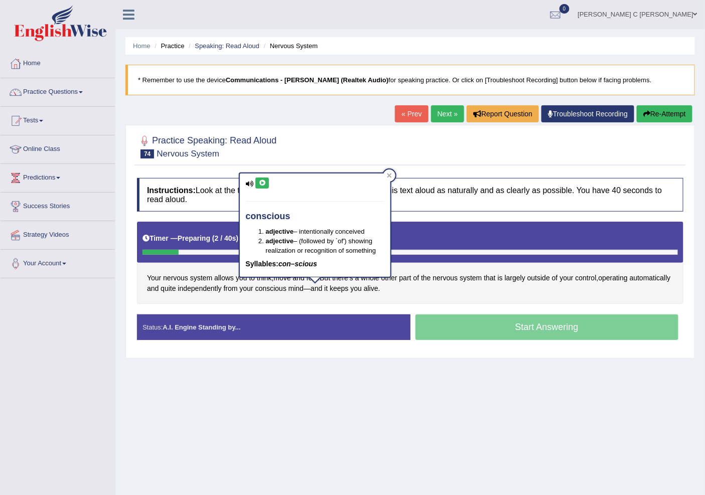
click at [262, 180] on icon at bounding box center [262, 183] width 8 height 6
click at [390, 175] on icon at bounding box center [389, 175] width 5 height 5
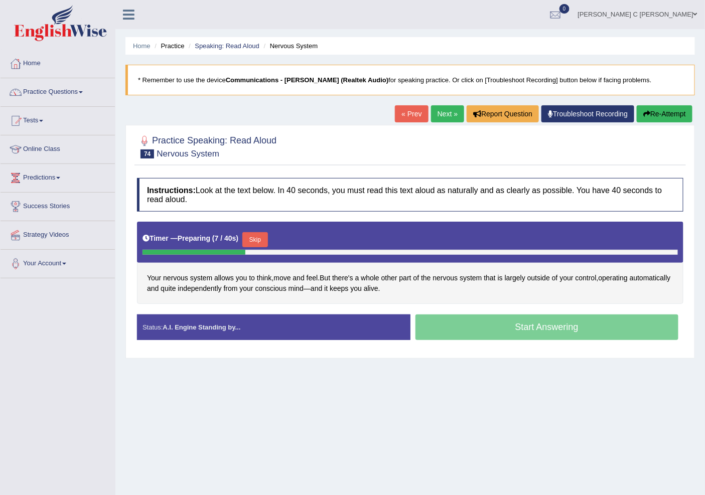
click at [252, 244] on button "Skip" at bounding box center [254, 239] width 25 height 15
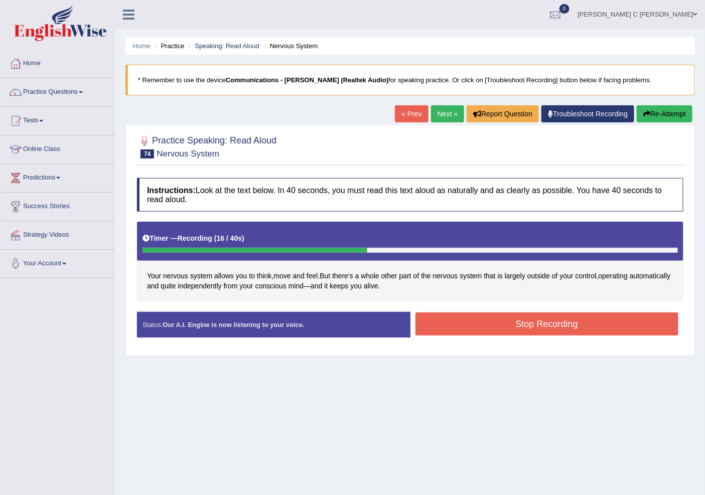
click at [474, 315] on button "Stop Recording" at bounding box center [547, 324] width 263 height 23
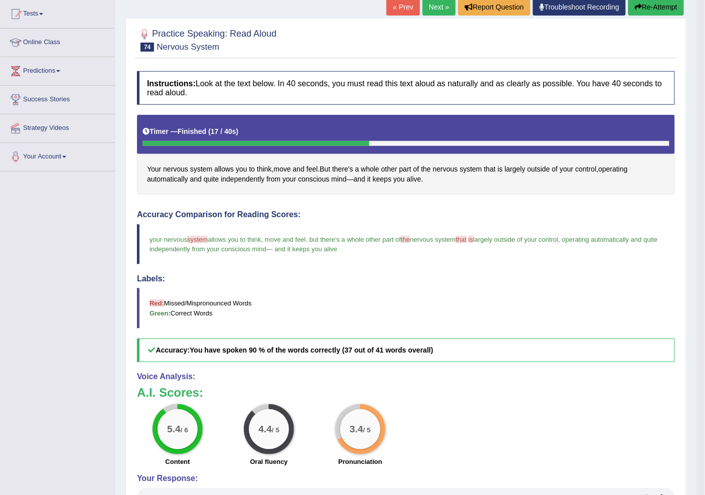
scroll to position [111, 0]
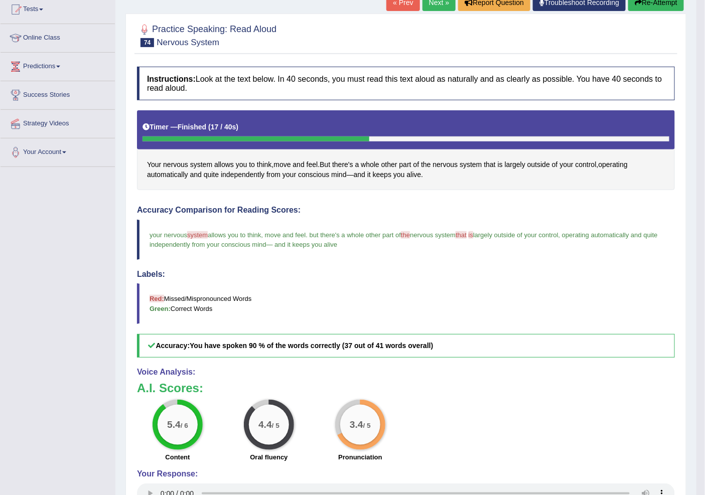
click at [433, 11] on link "Next »" at bounding box center [439, 2] width 33 height 17
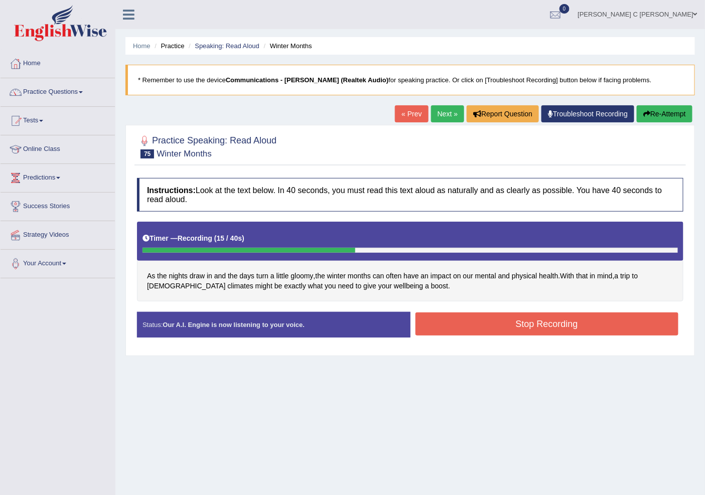
click at [472, 322] on button "Stop Recording" at bounding box center [547, 324] width 263 height 23
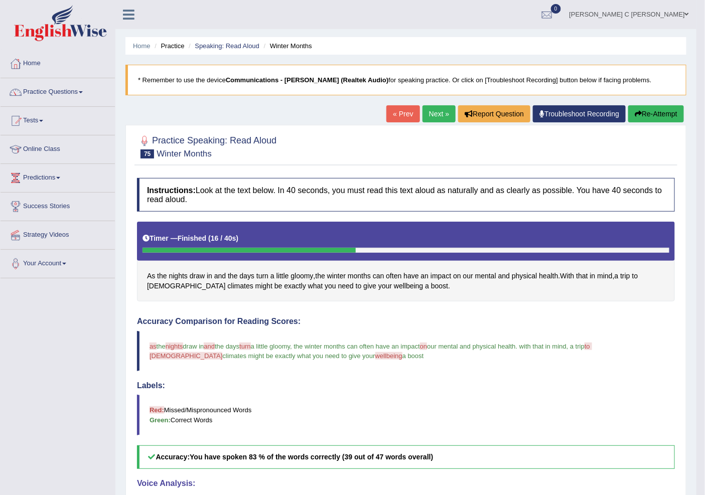
click at [429, 115] on link "Next »" at bounding box center [439, 113] width 33 height 17
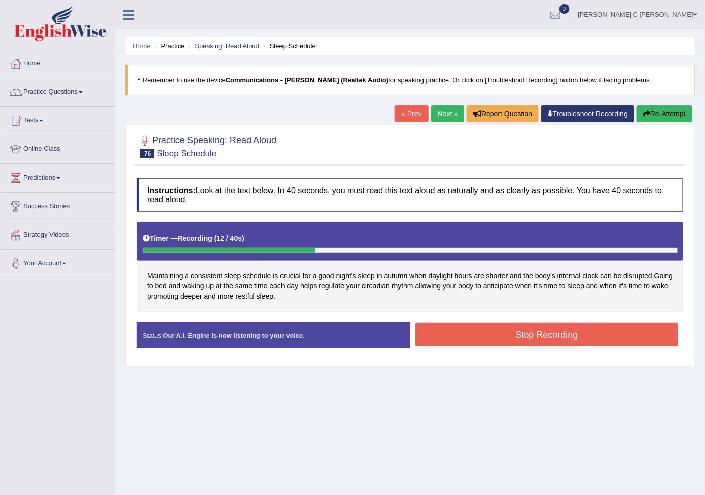
click at [654, 110] on button "Re-Attempt" at bounding box center [665, 113] width 56 height 17
click at [561, 333] on button "Stop Recording" at bounding box center [547, 334] width 263 height 23
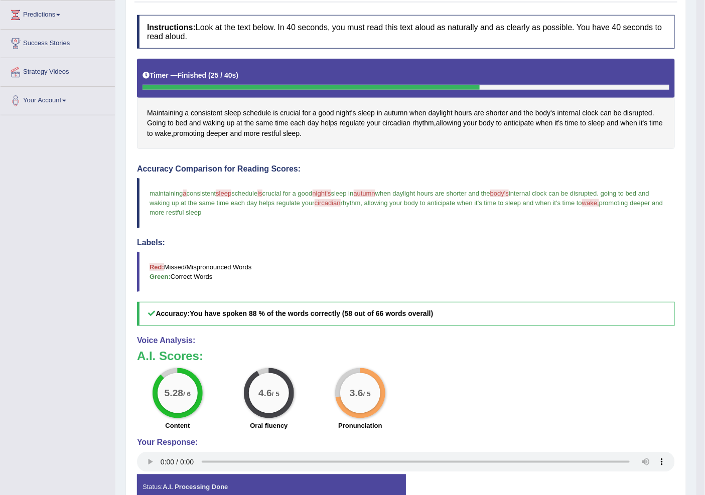
scroll to position [167, 0]
